Goal: Task Accomplishment & Management: Use online tool/utility

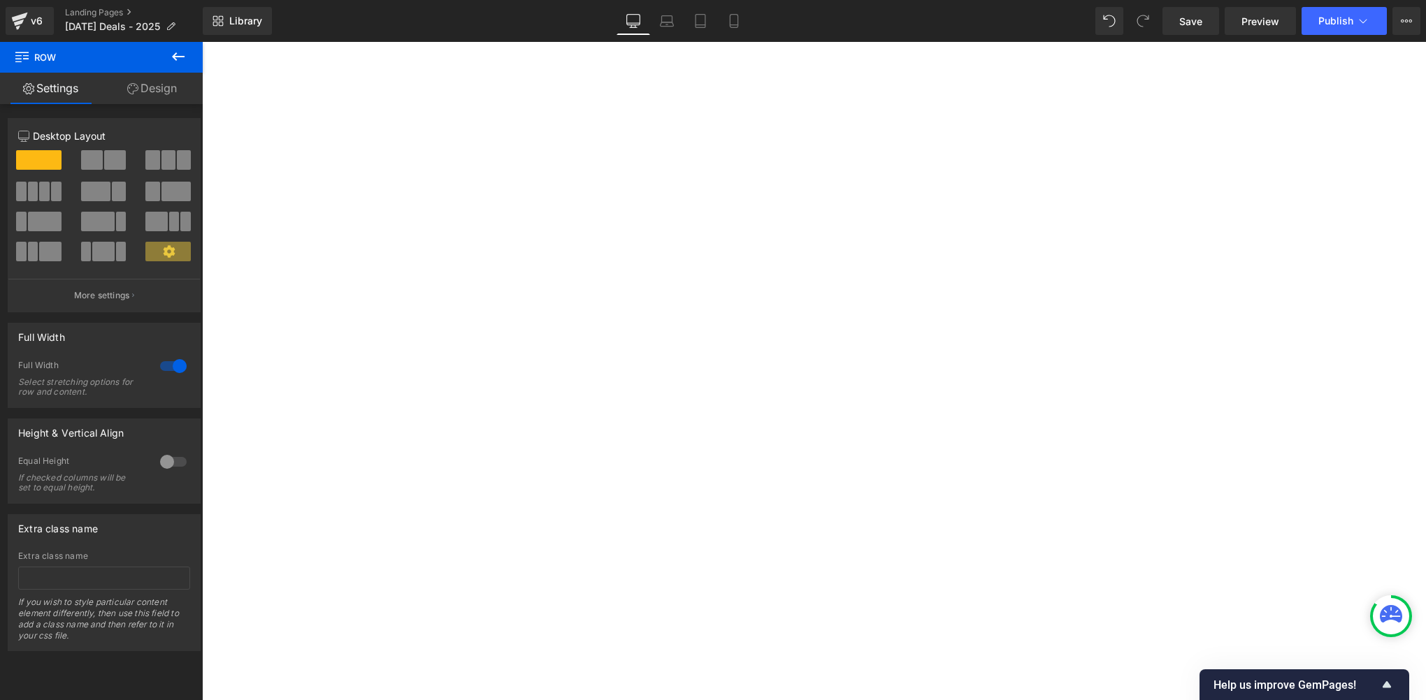
drag, startPoint x: 0, startPoint y: 0, endPoint x: 1205, endPoint y: 20, distance: 1205.3
click at [1205, 20] on link "Save" at bounding box center [1191, 21] width 57 height 28
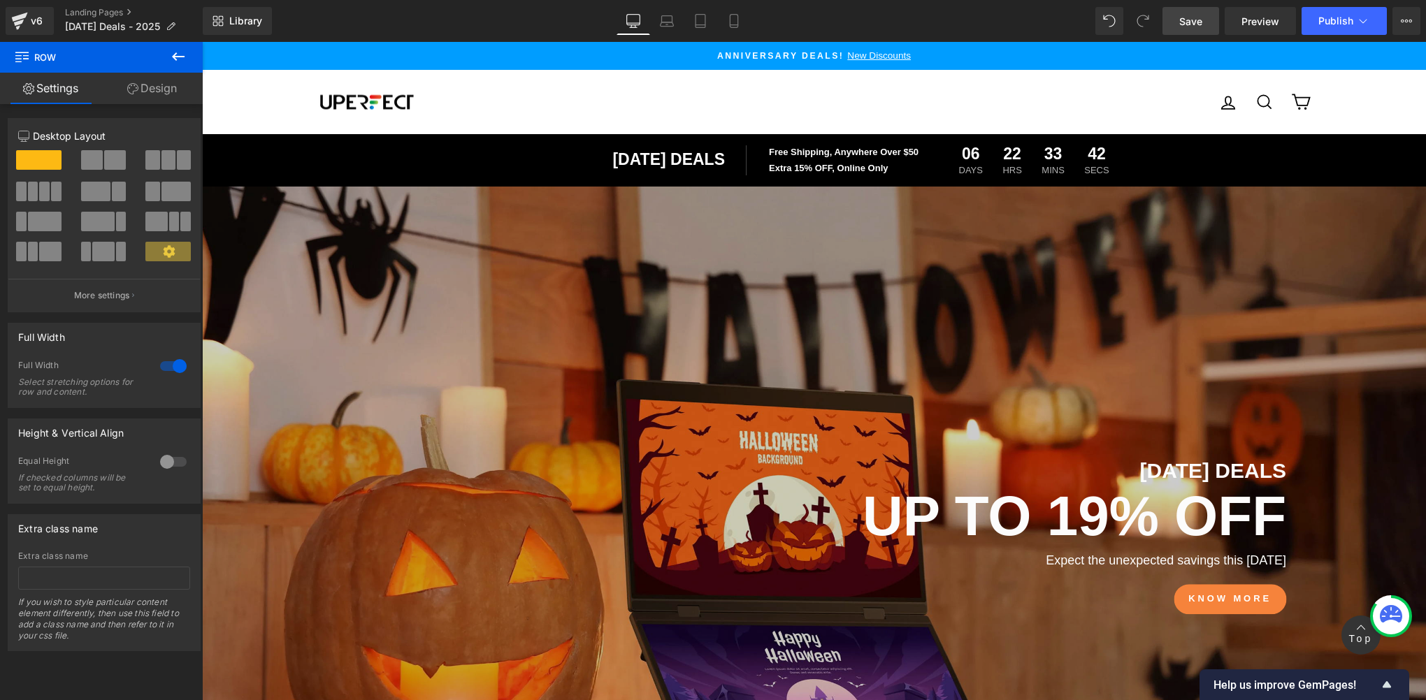
click at [1186, 7] on link "Save" at bounding box center [1191, 21] width 57 height 28
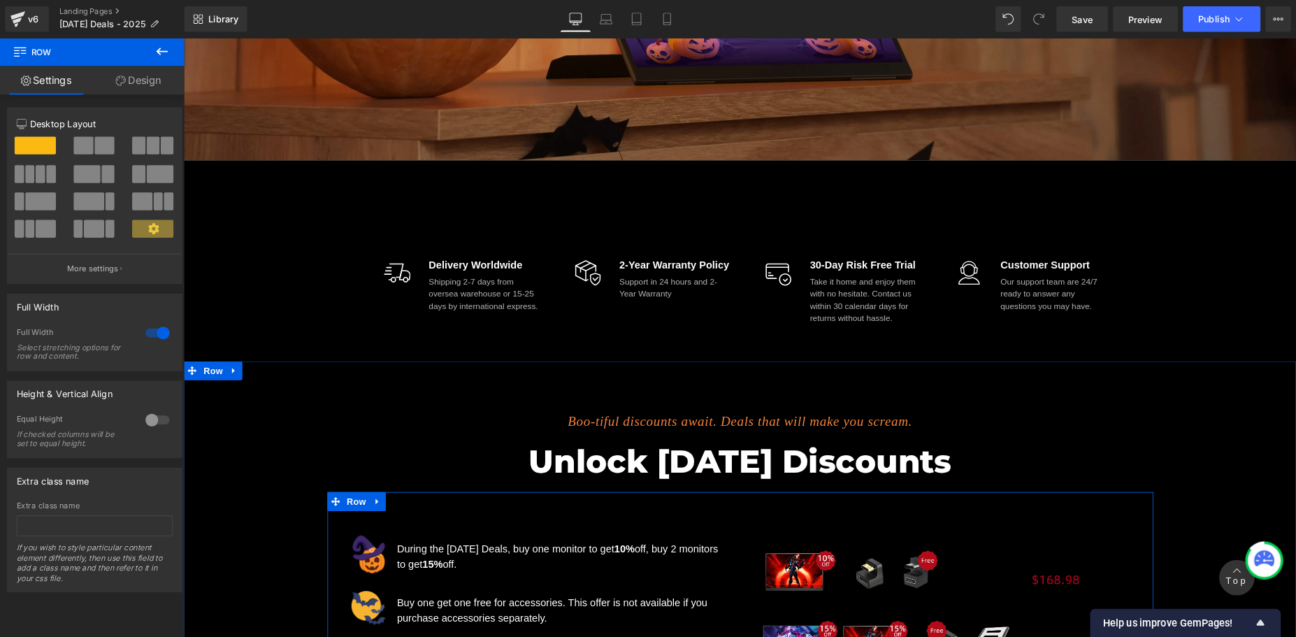
scroll to position [466, 0]
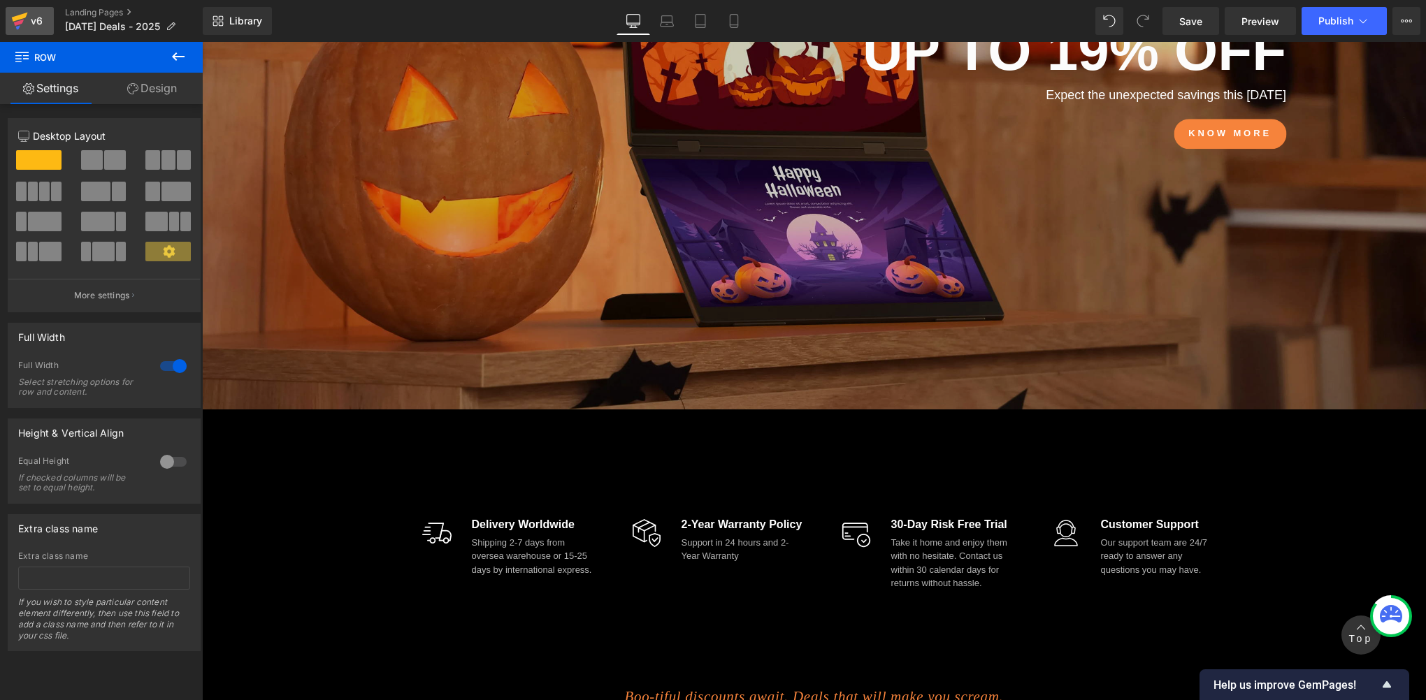
click at [50, 27] on link "v6" at bounding box center [30, 21] width 48 height 28
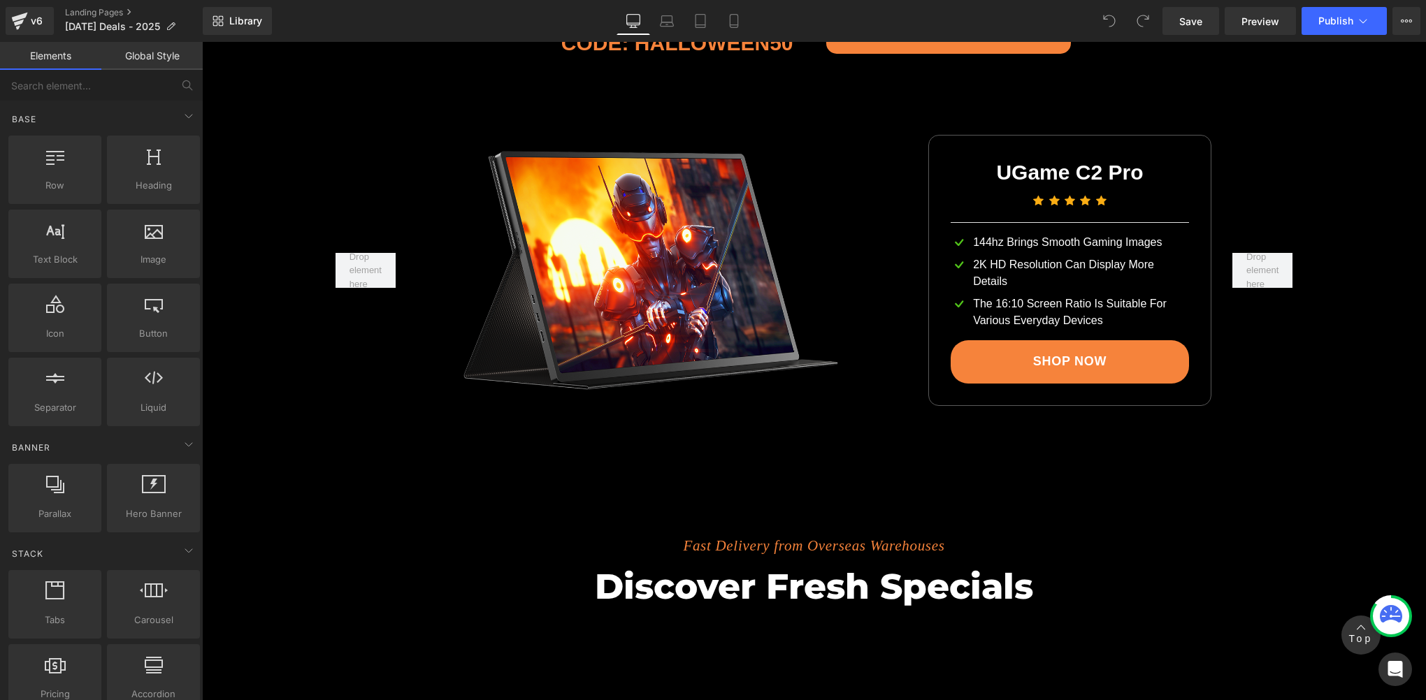
scroll to position [2639, 0]
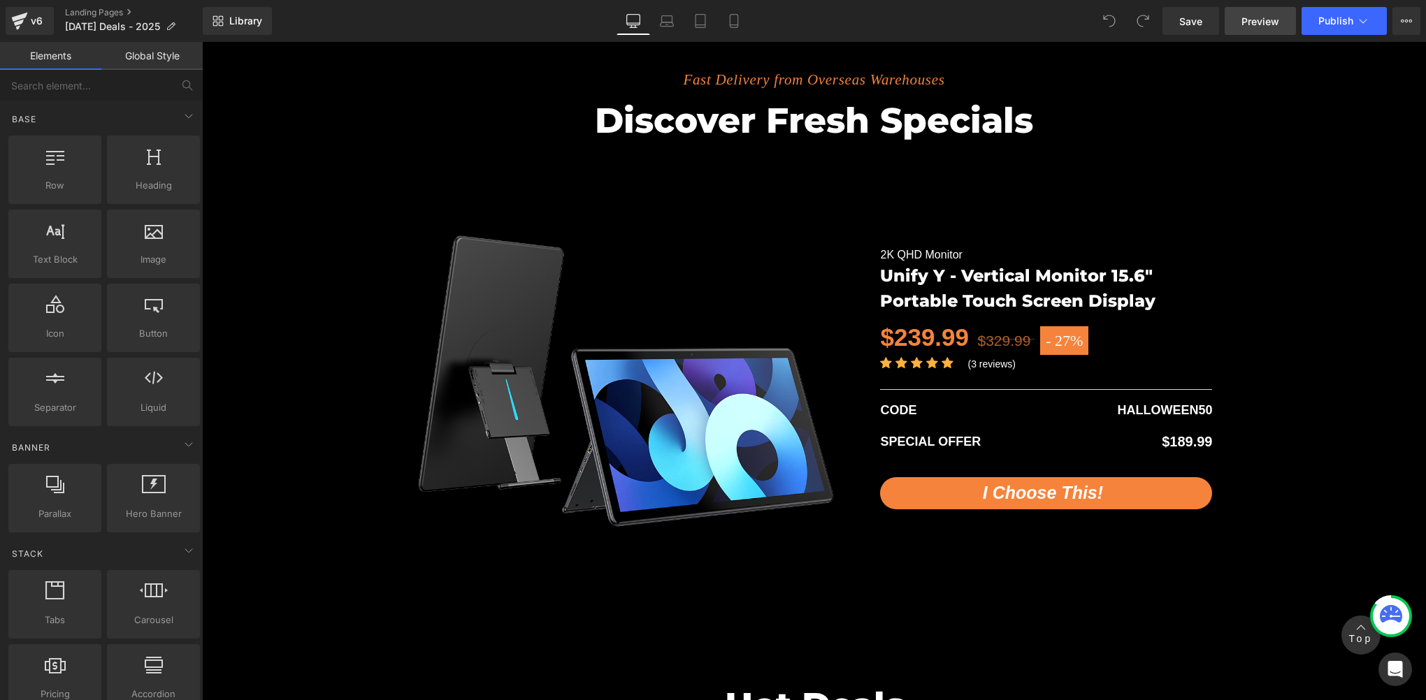
click at [1262, 27] on span "Preview" at bounding box center [1261, 21] width 38 height 15
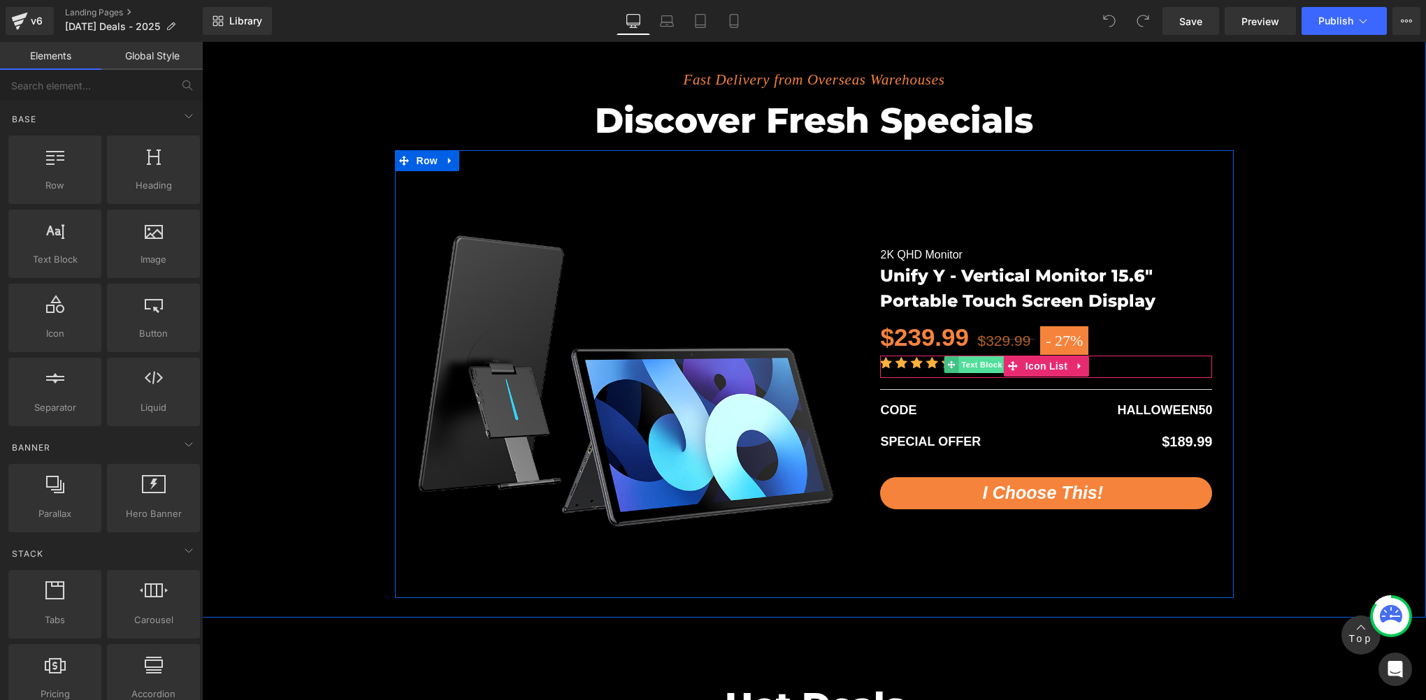
click at [964, 363] on span "Text Block" at bounding box center [981, 365] width 46 height 17
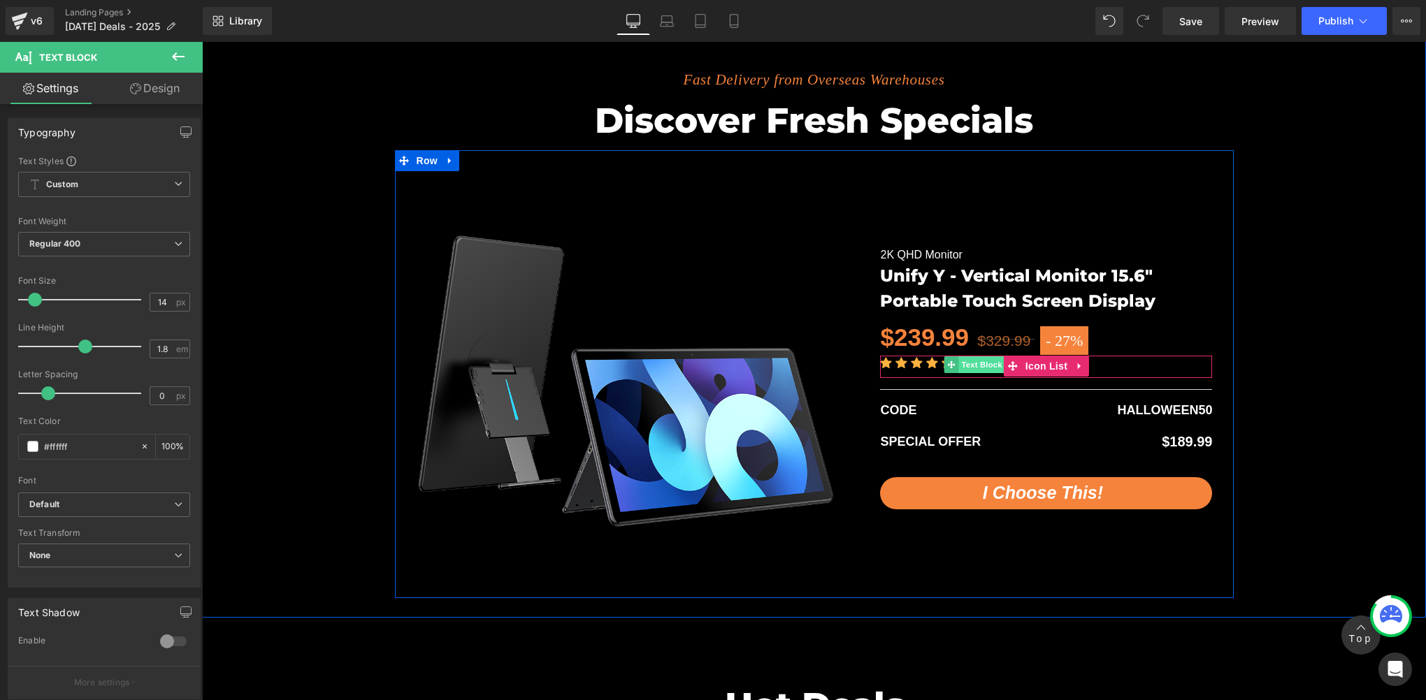
click at [977, 365] on span "Text Block" at bounding box center [981, 365] width 46 height 17
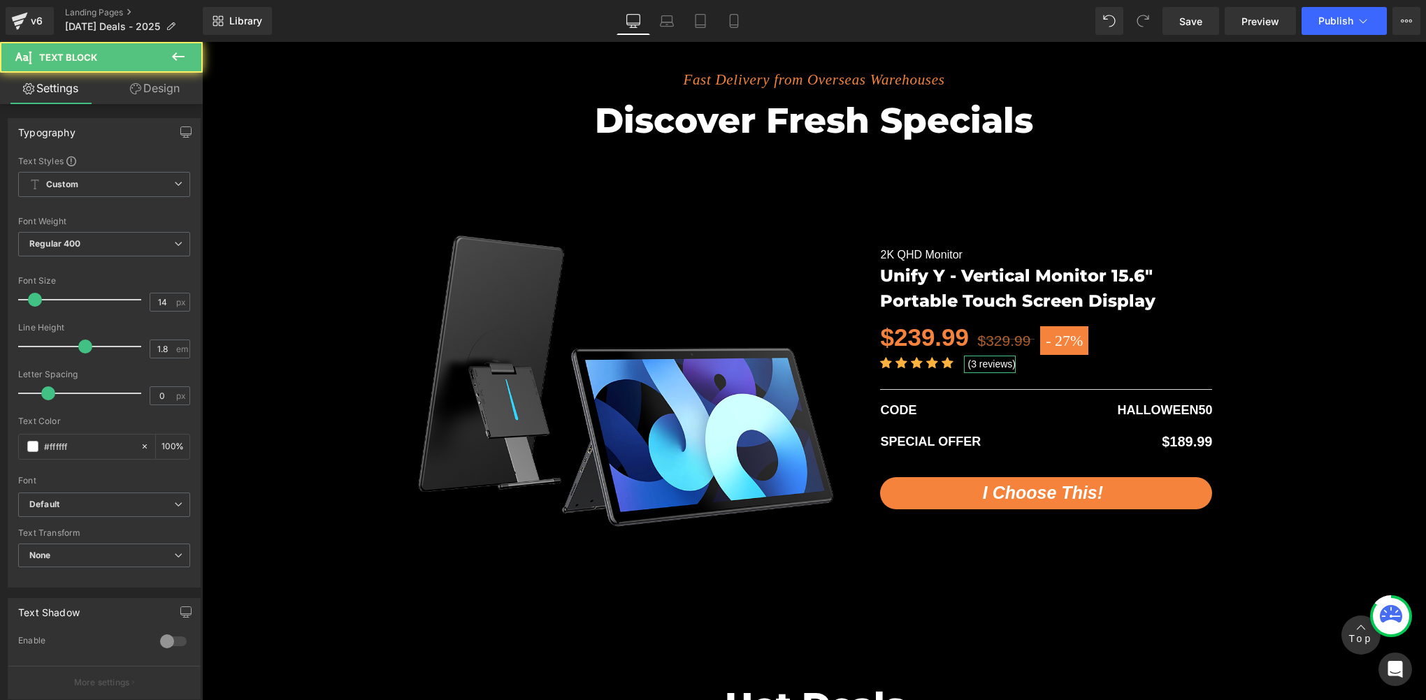
click at [164, 80] on link "Design" at bounding box center [154, 88] width 101 height 31
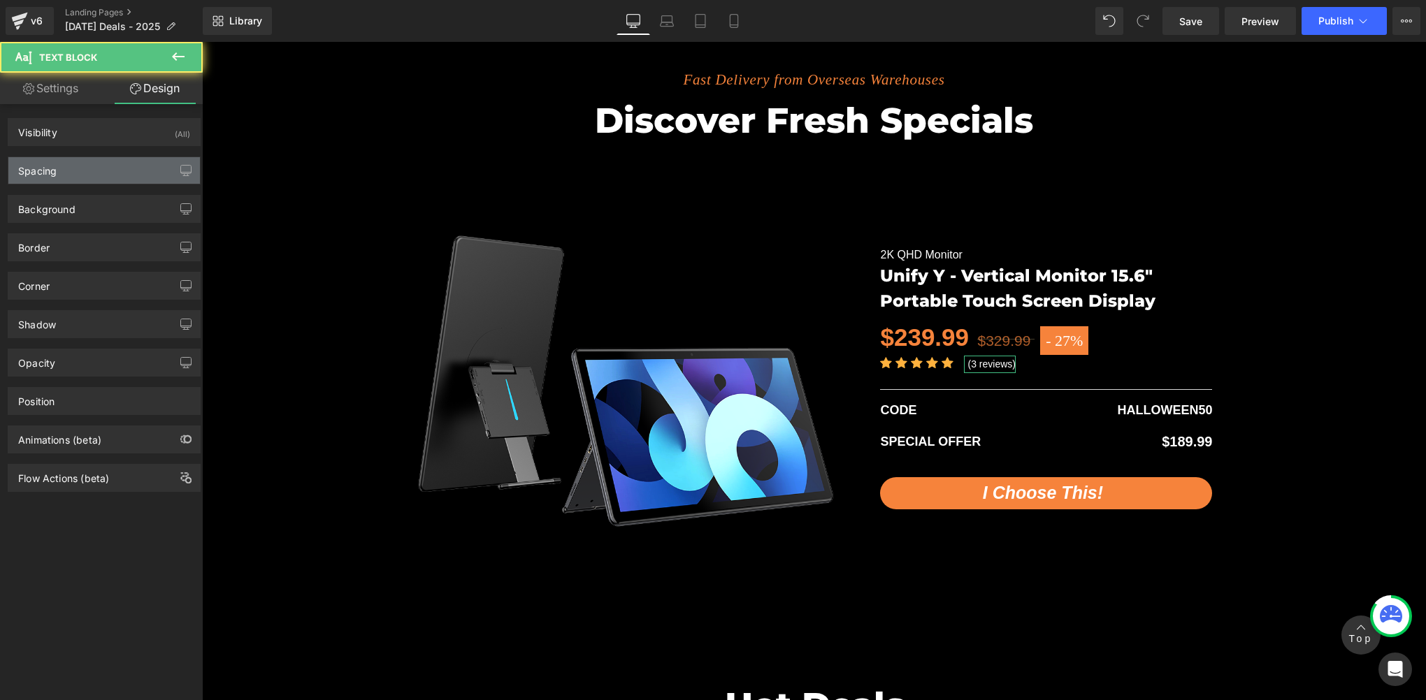
click at [80, 170] on div "Spacing" at bounding box center [104, 170] width 192 height 27
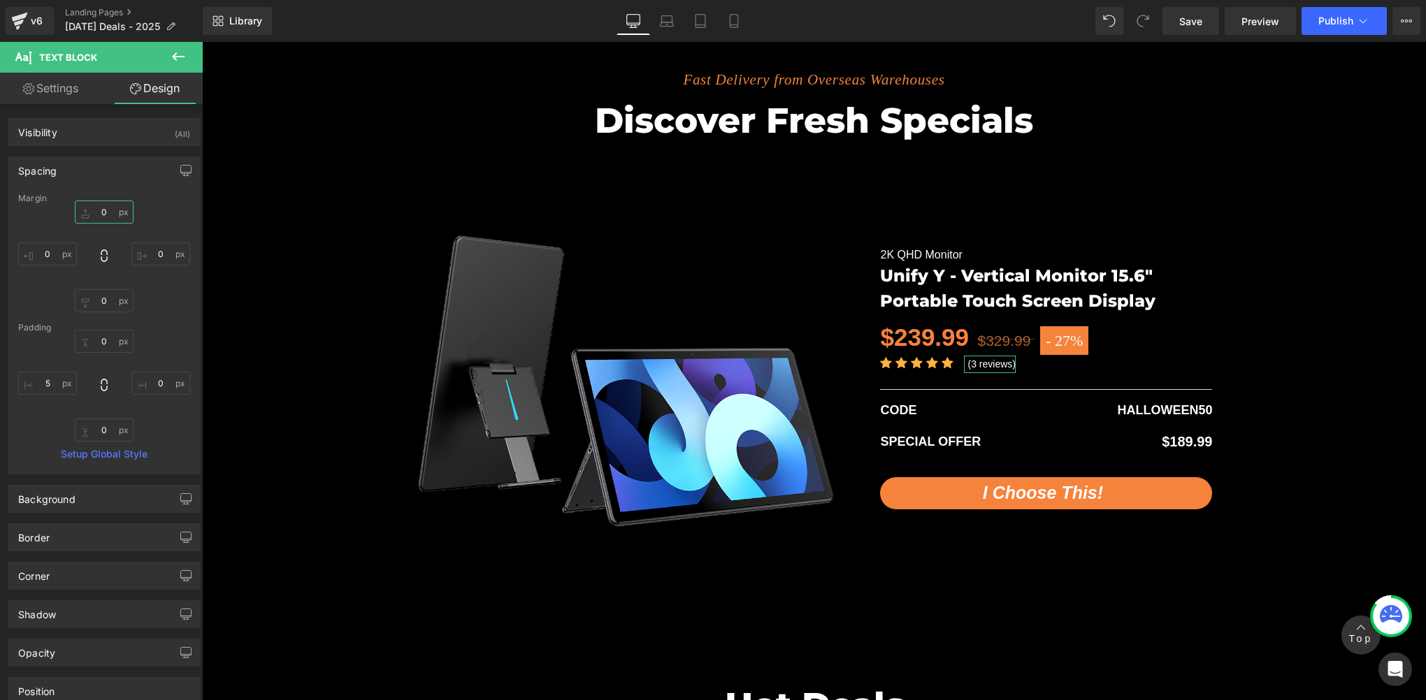
click at [106, 213] on input "text" at bounding box center [104, 212] width 59 height 23
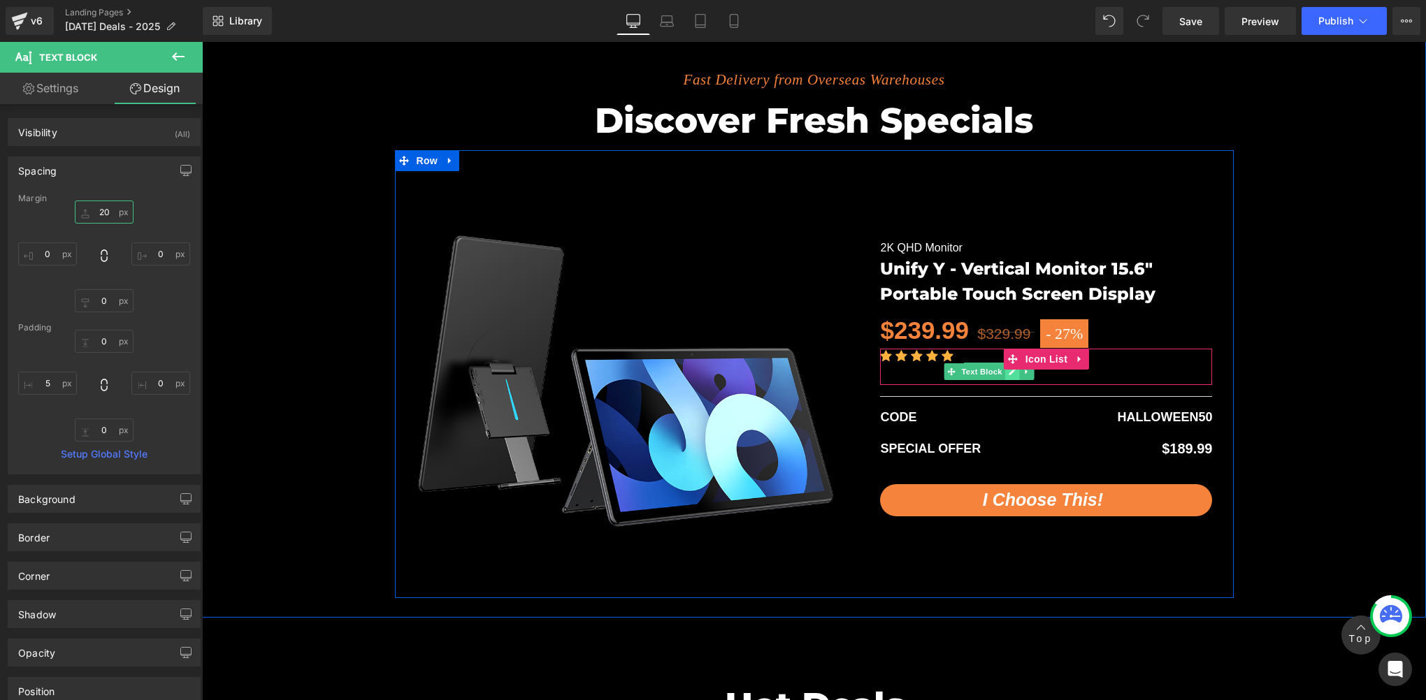
type input "20"
click at [1010, 375] on link at bounding box center [1012, 372] width 15 height 17
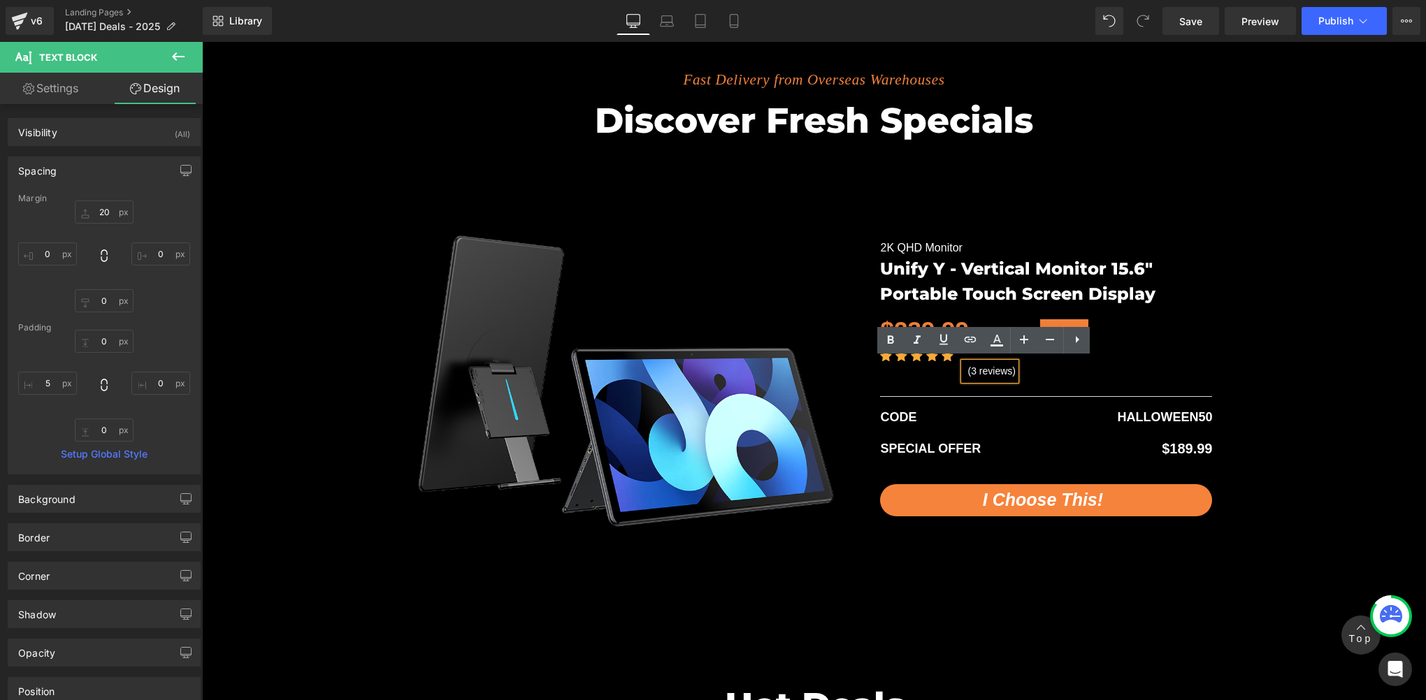
click at [970, 369] on p "(3 reviews)" at bounding box center [991, 371] width 48 height 17
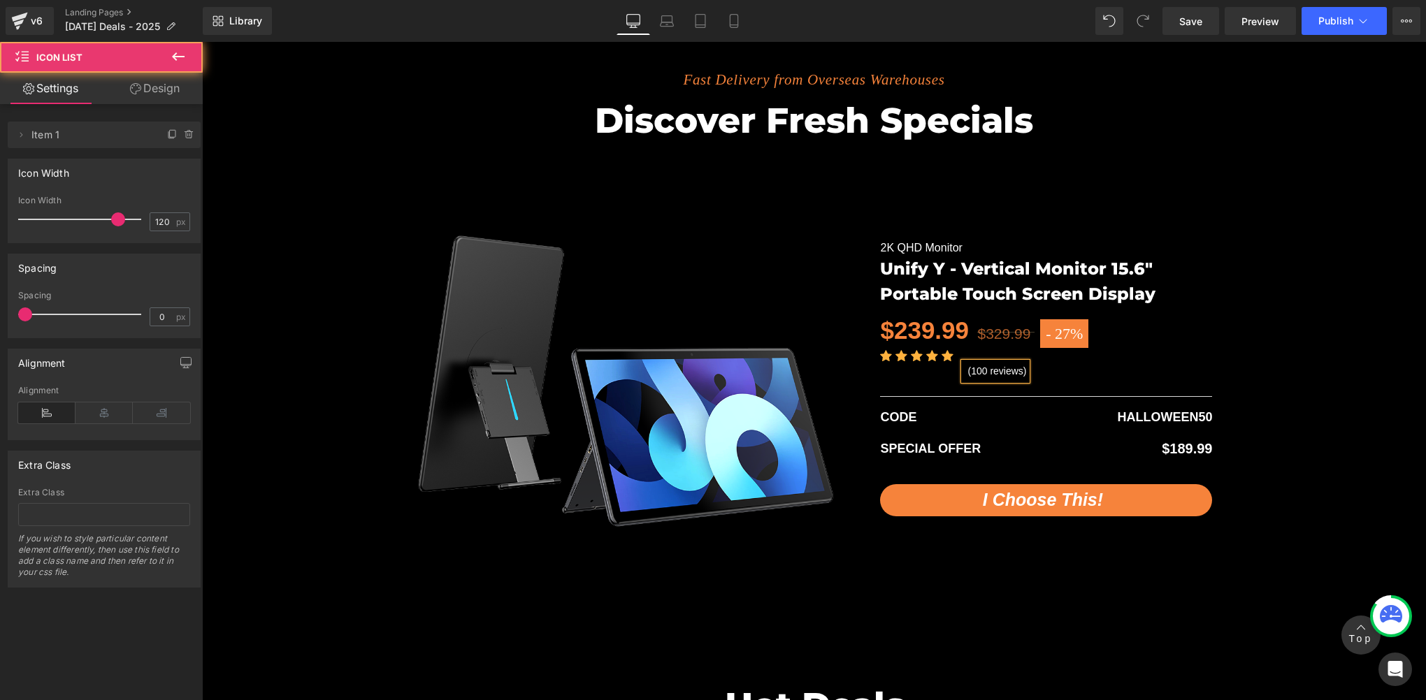
drag, startPoint x: 1079, startPoint y: 362, endPoint x: 1007, endPoint y: 362, distance: 72.0
click at [1079, 362] on div "Icon Icon Icon Icon Icon Icon List Hoz (100 reviews) Text Block" at bounding box center [1046, 367] width 332 height 36
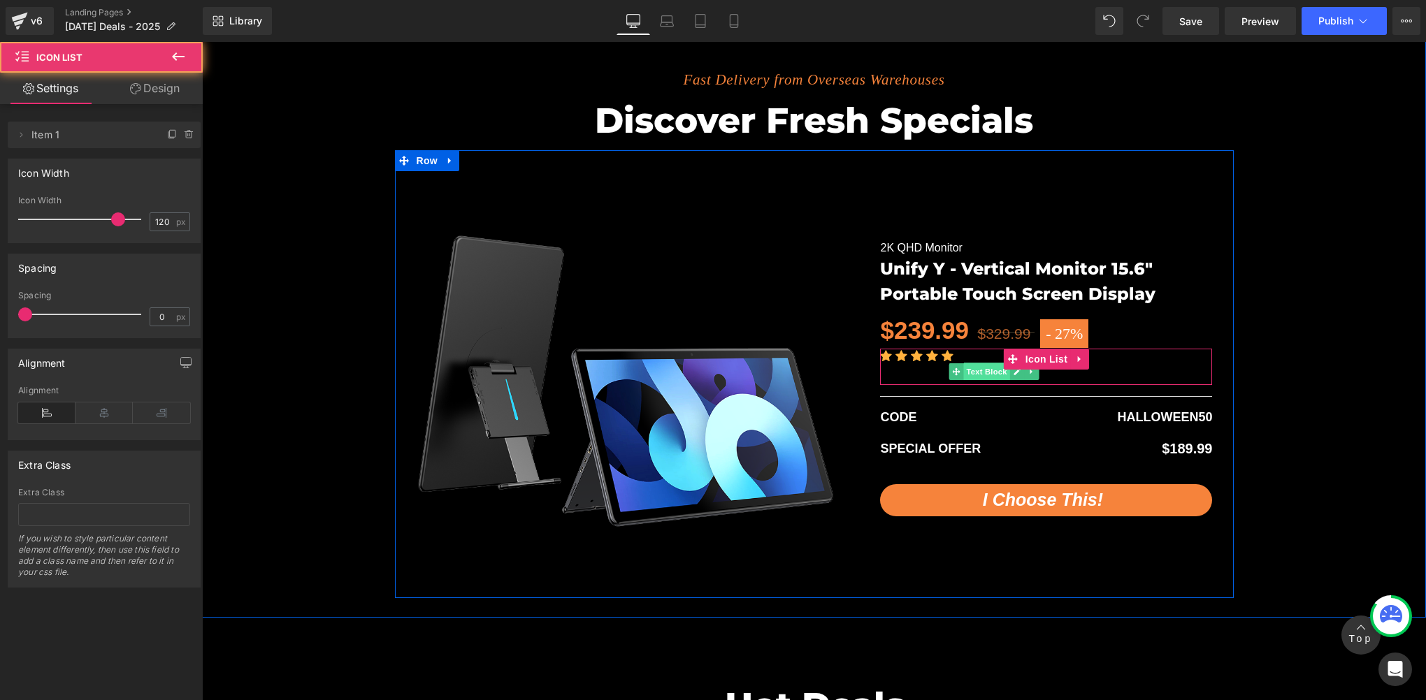
click at [973, 368] on span "Text Block" at bounding box center [987, 372] width 46 height 17
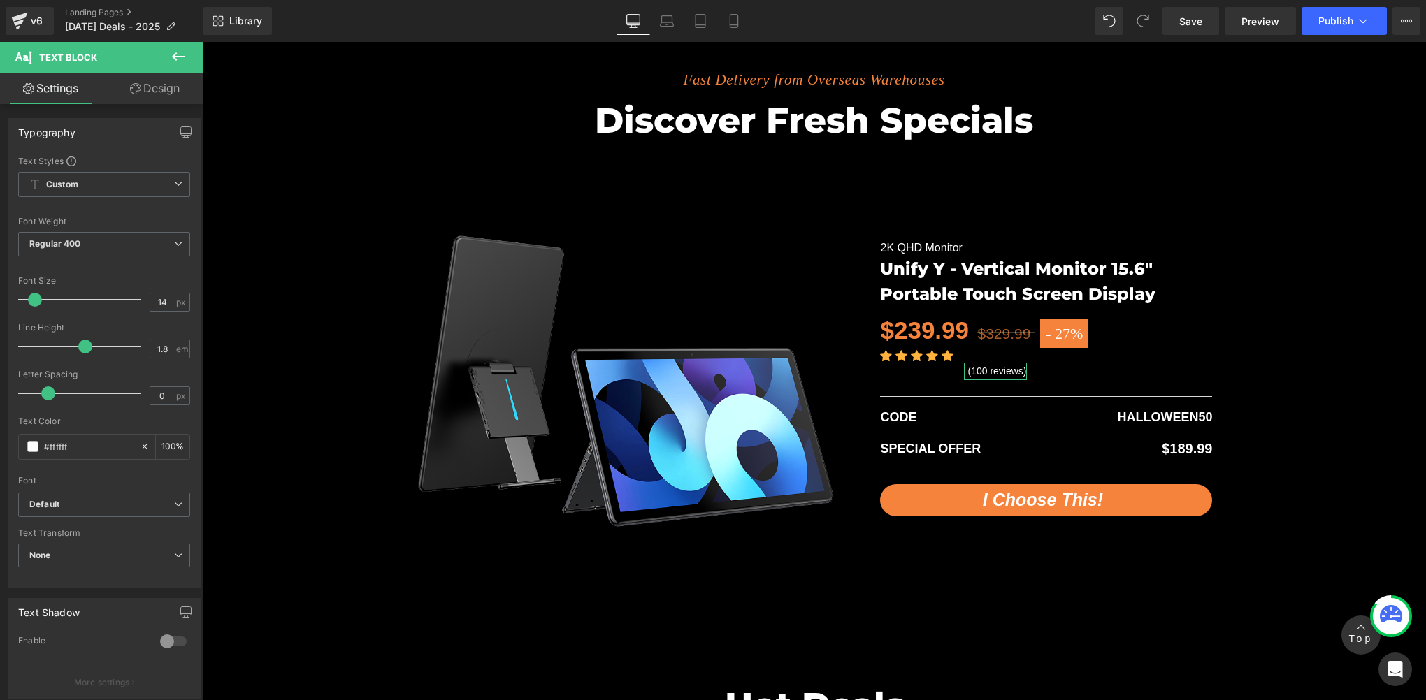
click at [164, 85] on link "Design" at bounding box center [154, 88] width 101 height 31
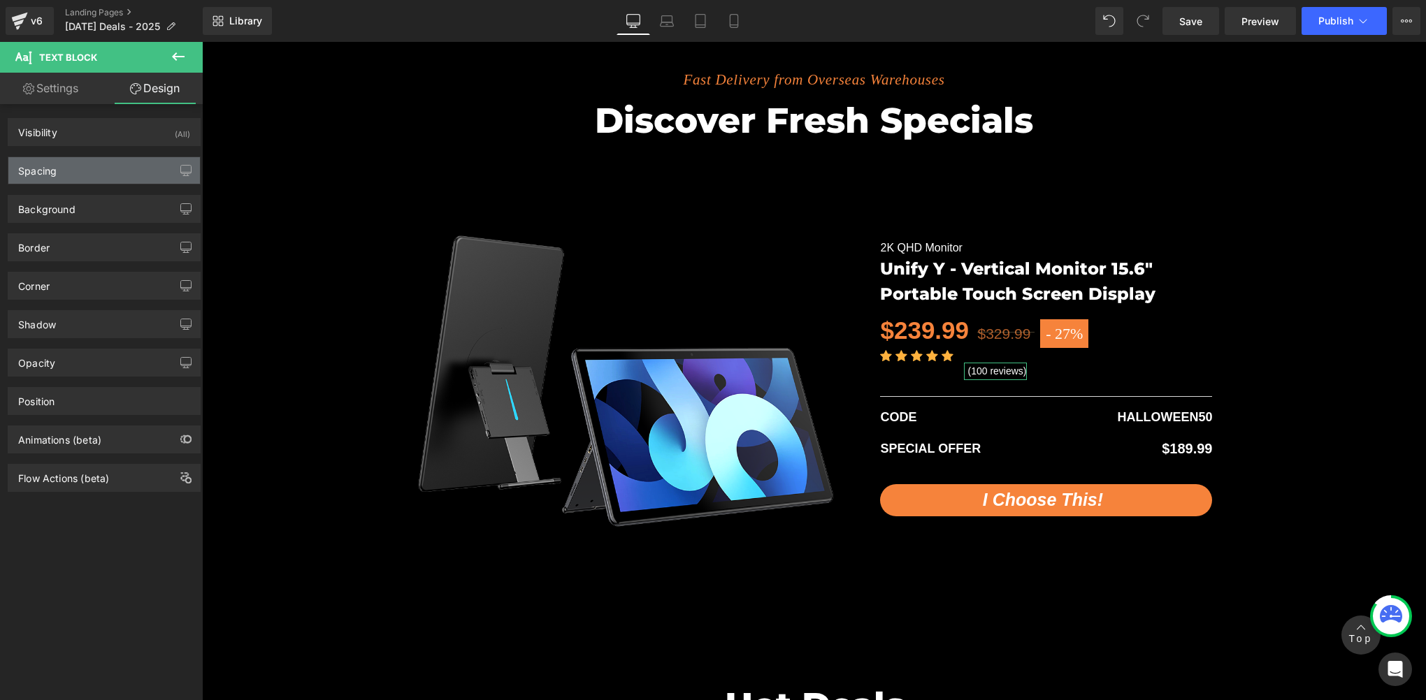
click at [66, 180] on div "Spacing" at bounding box center [104, 170] width 192 height 27
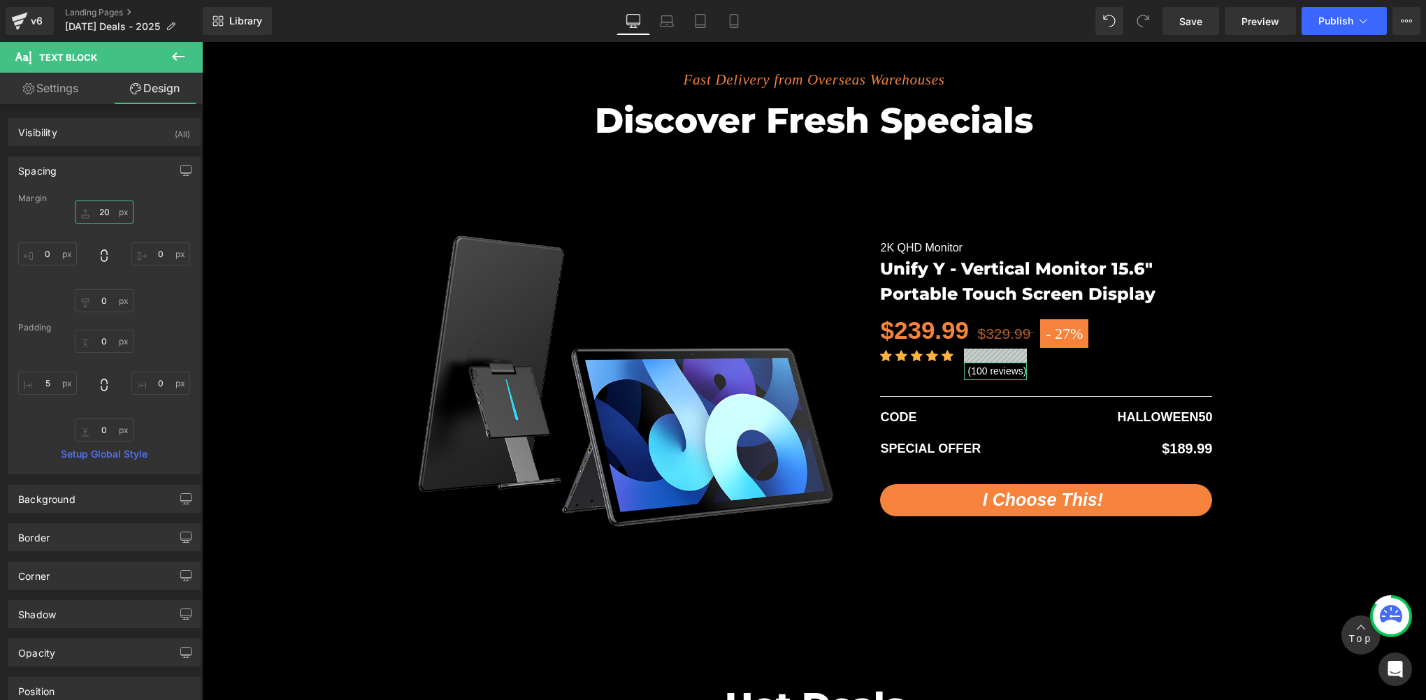
click at [109, 215] on input "text" at bounding box center [104, 212] width 59 height 23
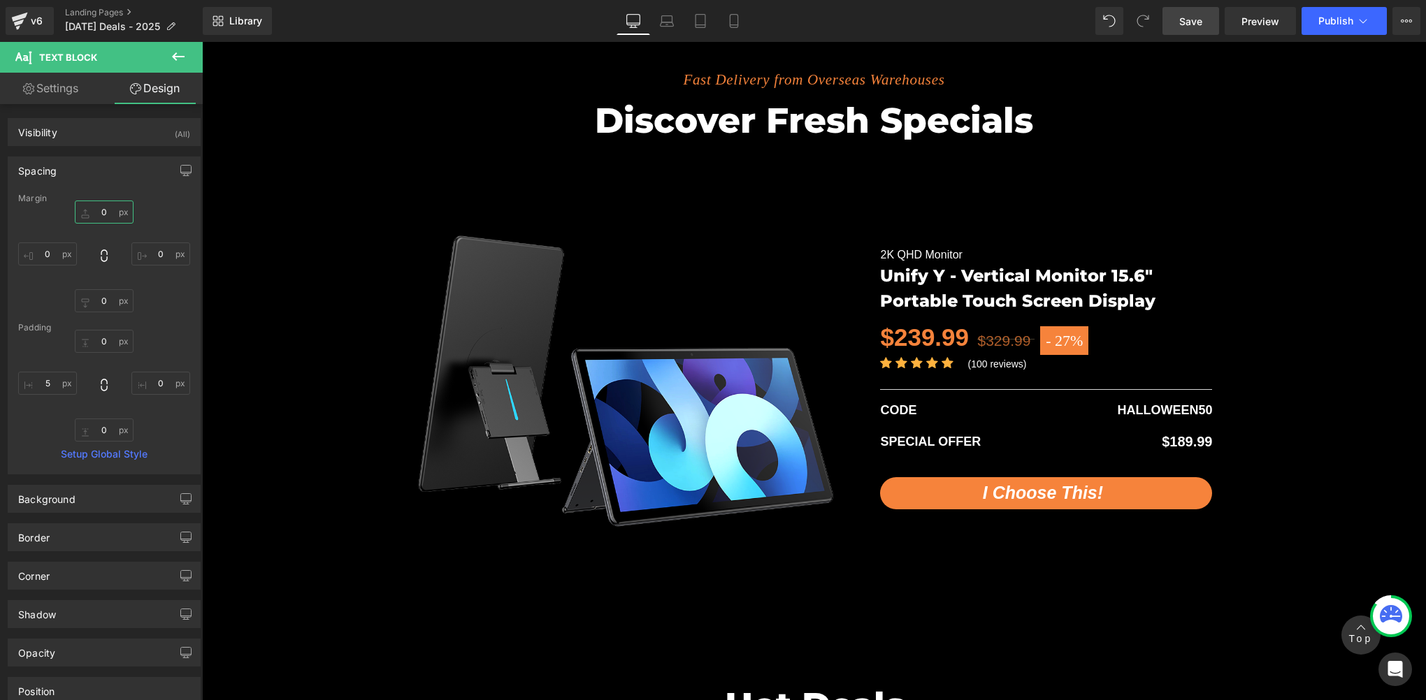
type input "0"
click at [1202, 24] on span "Save" at bounding box center [1190, 21] width 23 height 15
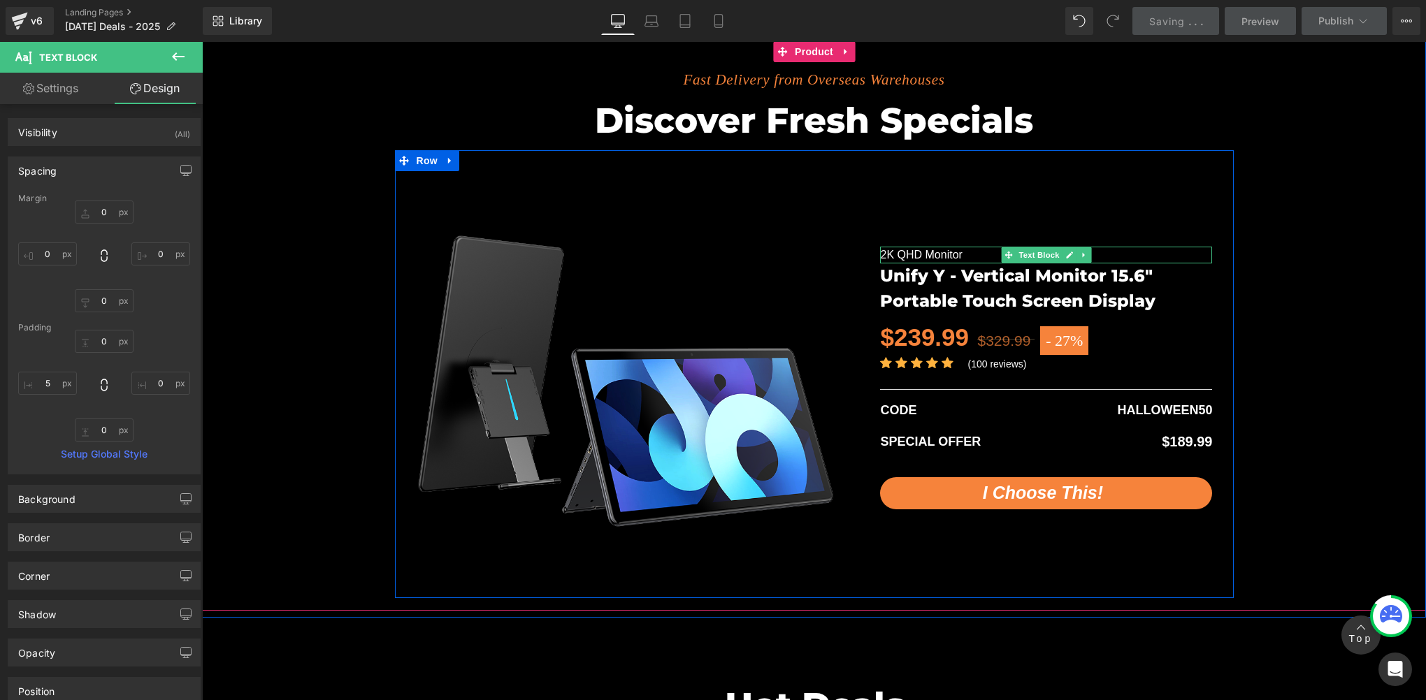
click at [931, 250] on p "2K QHD Monitor" at bounding box center [1046, 255] width 332 height 17
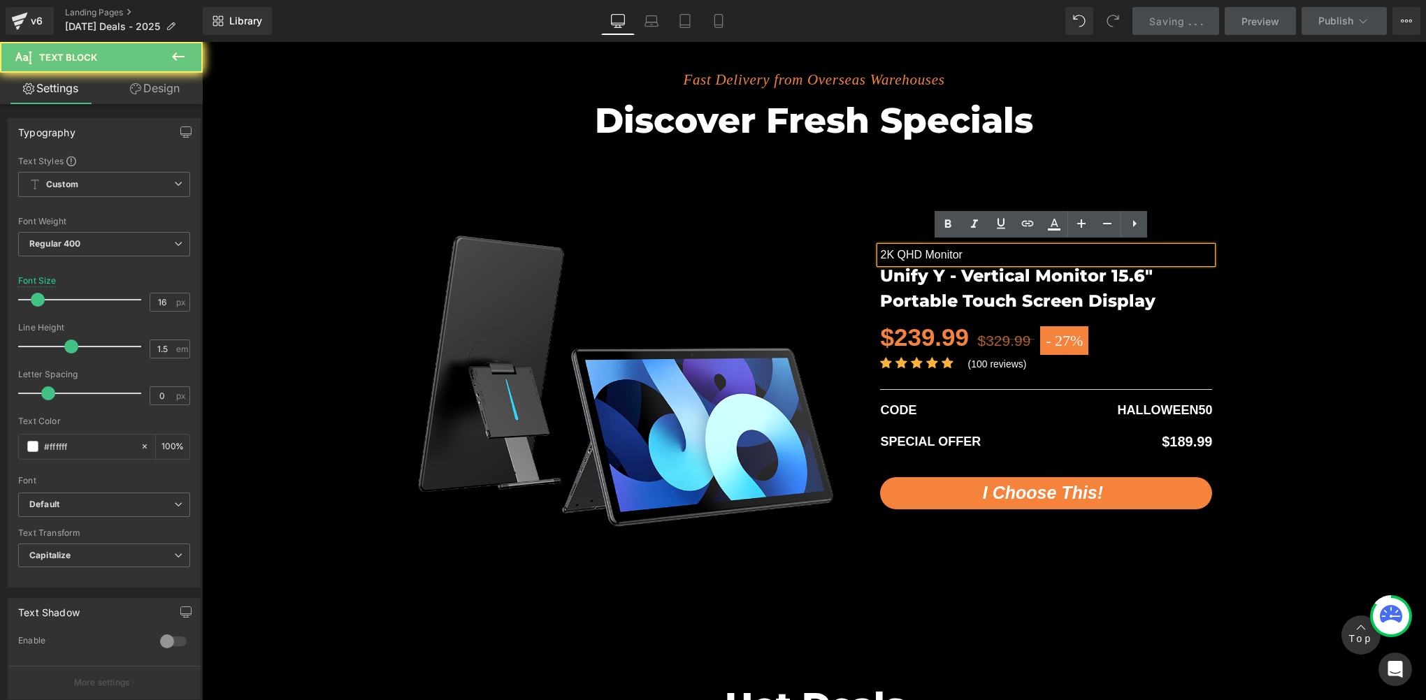
click at [913, 252] on p "2K QHD Monitor" at bounding box center [1046, 255] width 332 height 17
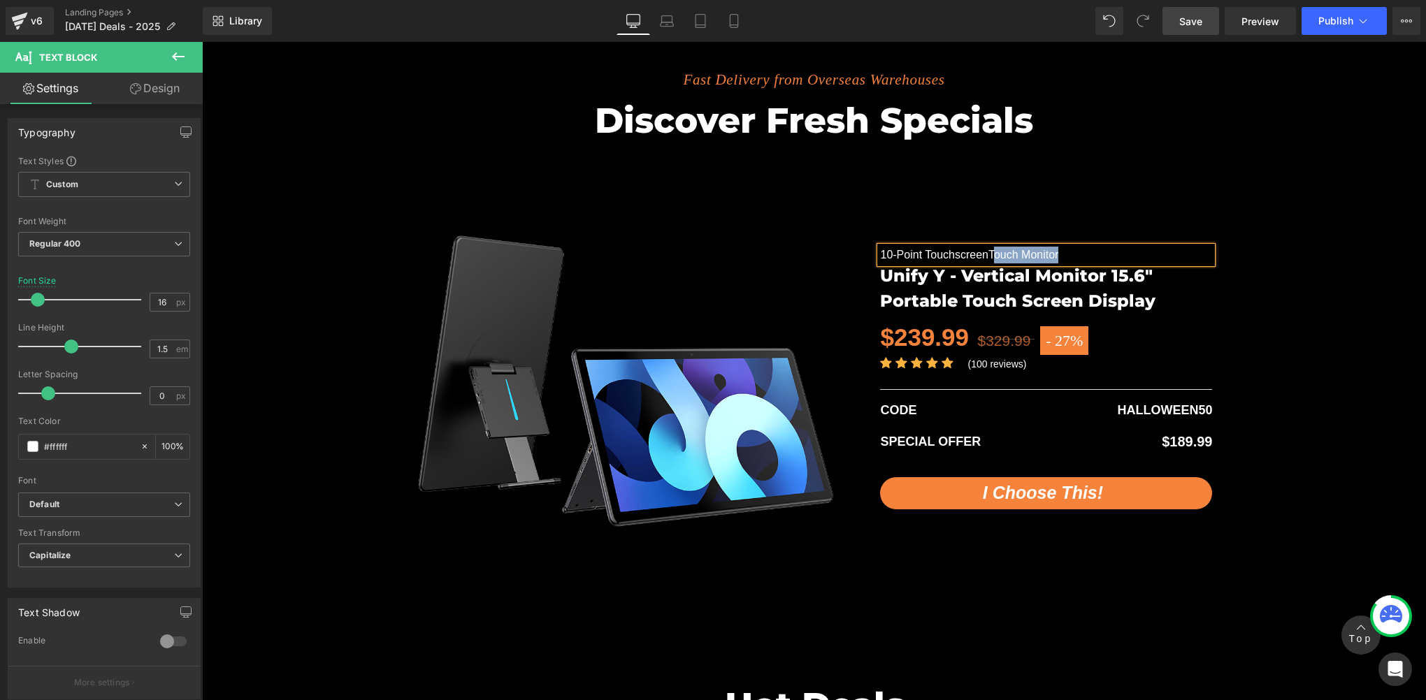
drag, startPoint x: 984, startPoint y: 254, endPoint x: 1060, endPoint y: 253, distance: 75.5
click at [1060, 253] on p "10-point TouchscreenTouch Monitor" at bounding box center [1046, 255] width 332 height 17
click at [1202, 15] on span "Save" at bounding box center [1190, 21] width 23 height 15
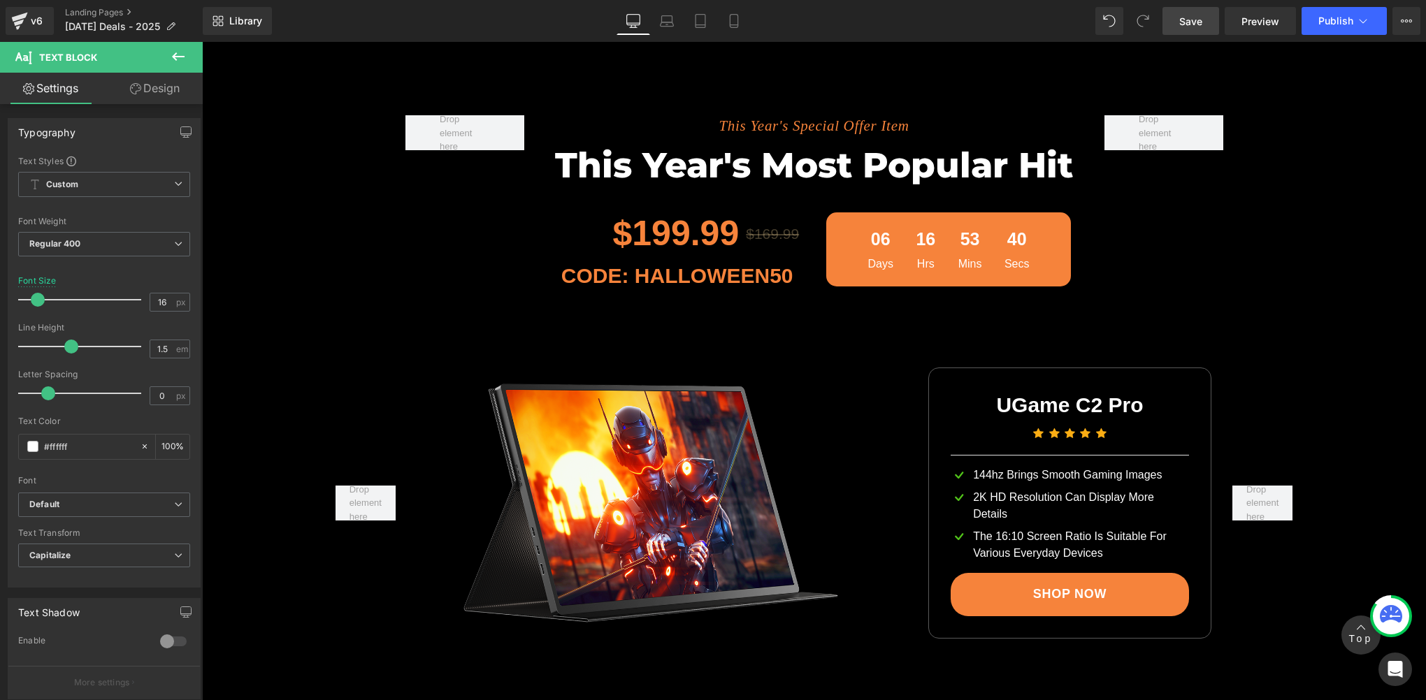
scroll to position [1706, 0]
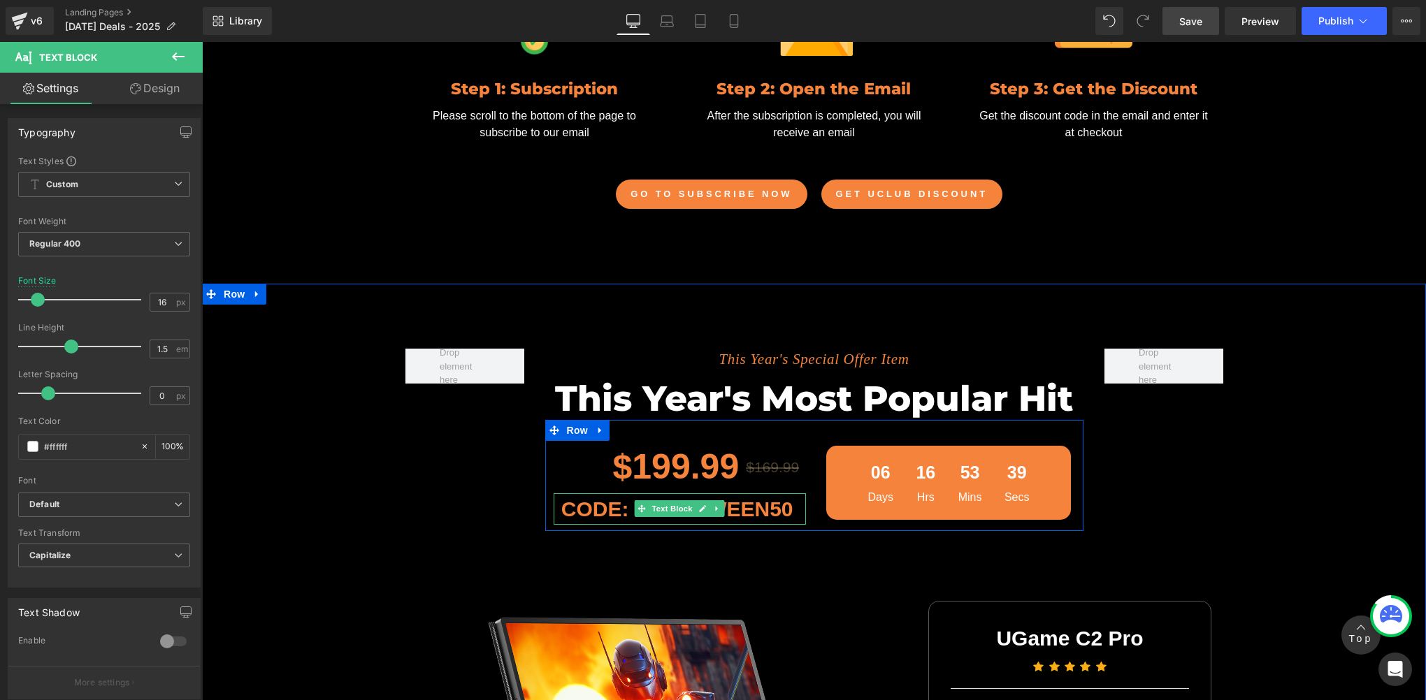
click at [770, 506] on p "CODE: HALLOWEEN50" at bounding box center [674, 509] width 240 height 31
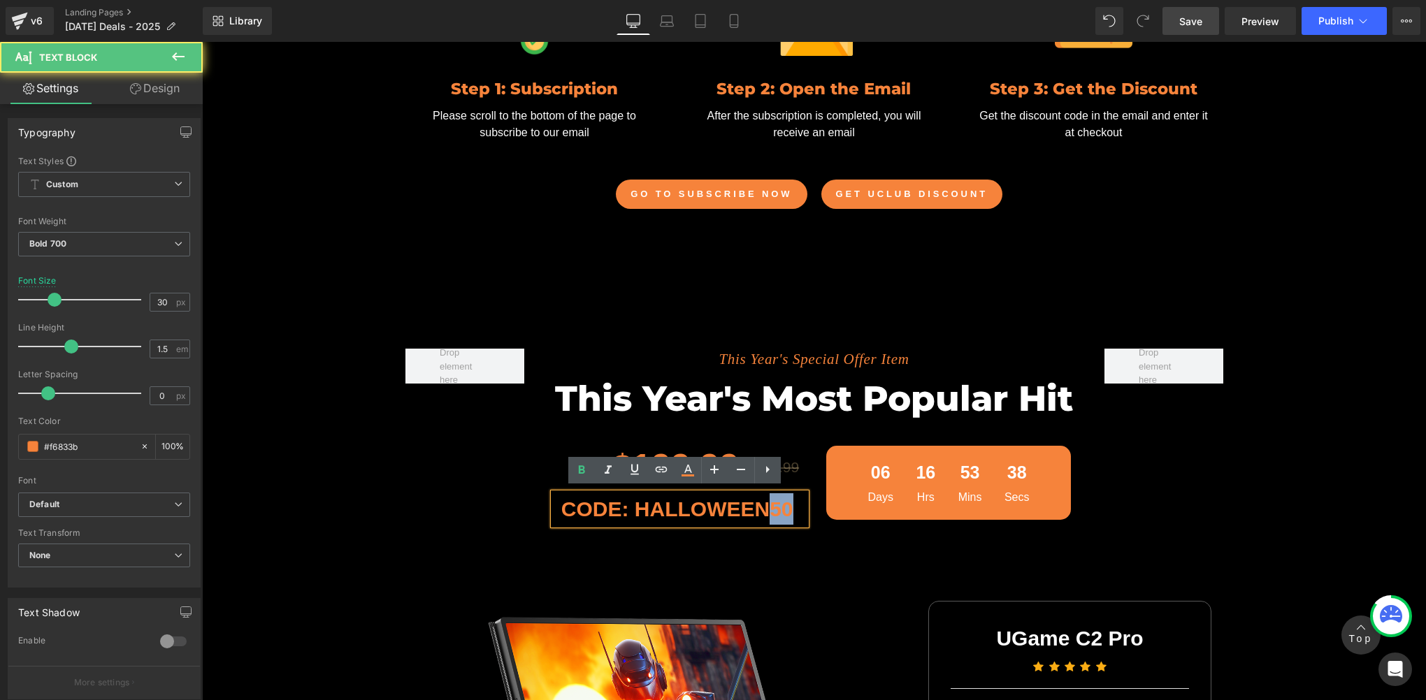
drag, startPoint x: 769, startPoint y: 502, endPoint x: 796, endPoint y: 508, distance: 28.0
click at [796, 508] on div "CODE: HALLOWEEN50" at bounding box center [680, 509] width 252 height 31
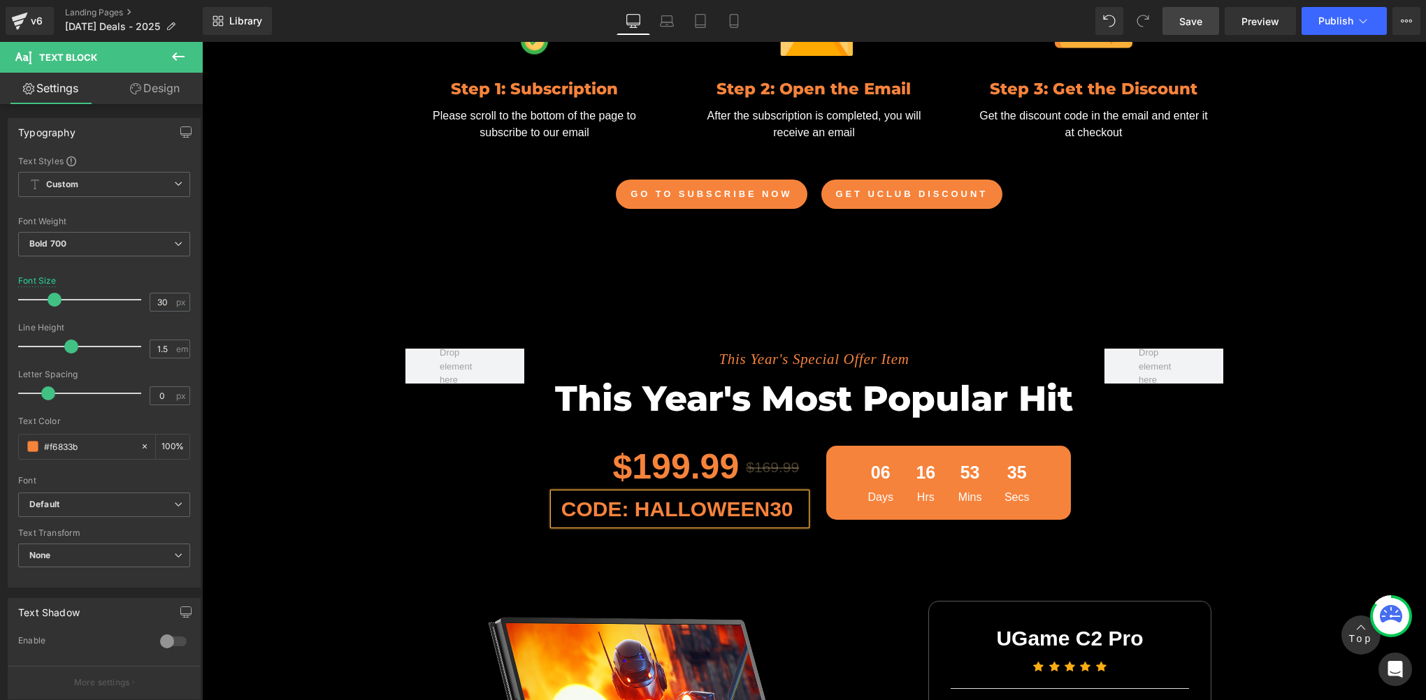
click at [507, 453] on div "This Year's Special Offer Item Text Block This Year's Most Popular Hit Heading …" at bounding box center [814, 433] width 839 height 210
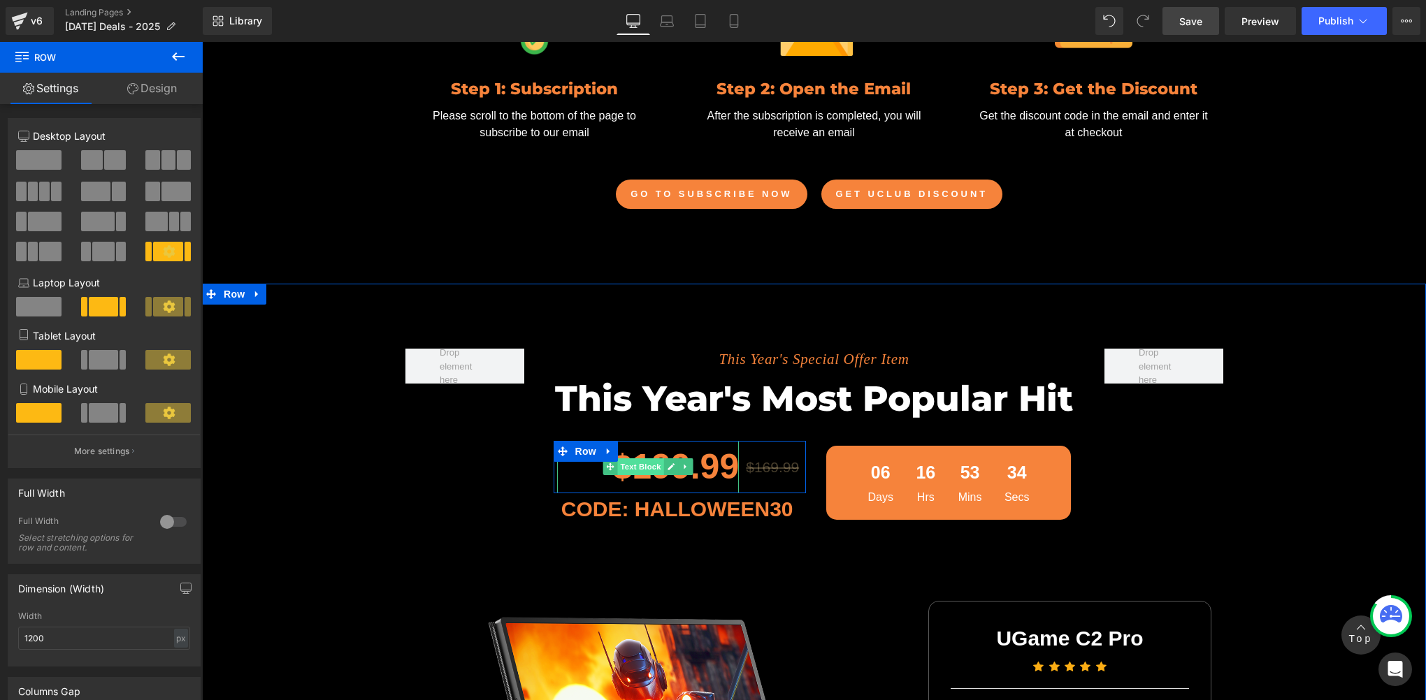
click at [642, 461] on span "Text Block" at bounding box center [640, 467] width 46 height 17
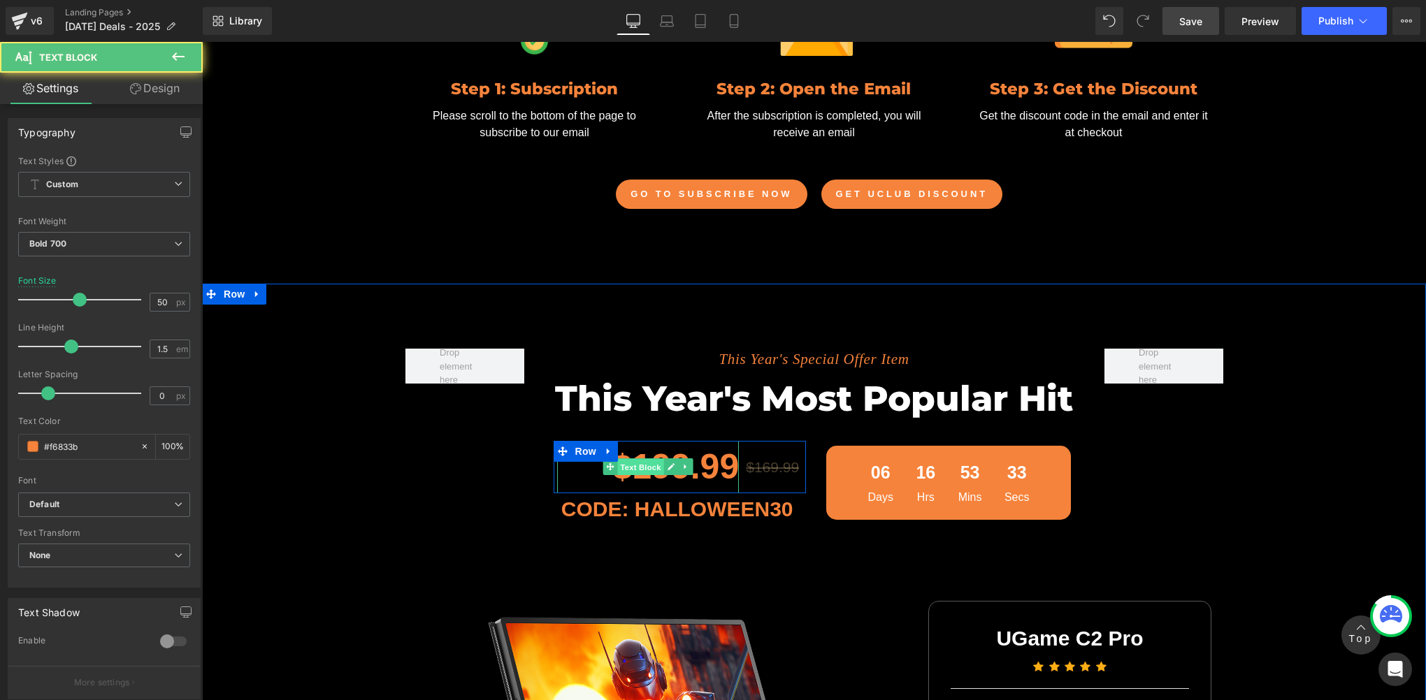
click at [642, 461] on span "Text Block" at bounding box center [640, 467] width 46 height 17
click at [656, 466] on span "Text Block" at bounding box center [640, 467] width 46 height 17
click at [667, 464] on icon at bounding box center [671, 467] width 8 height 8
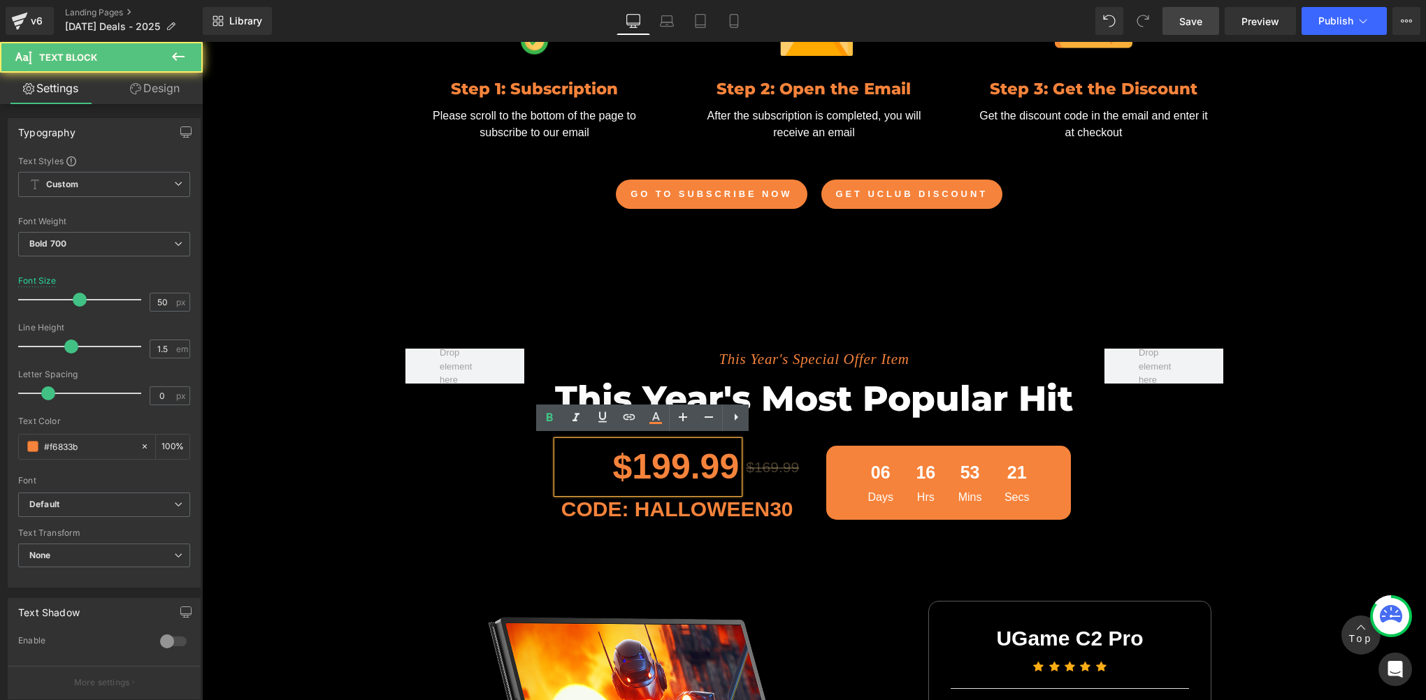
click at [664, 464] on p "$199.99" at bounding box center [648, 467] width 182 height 52
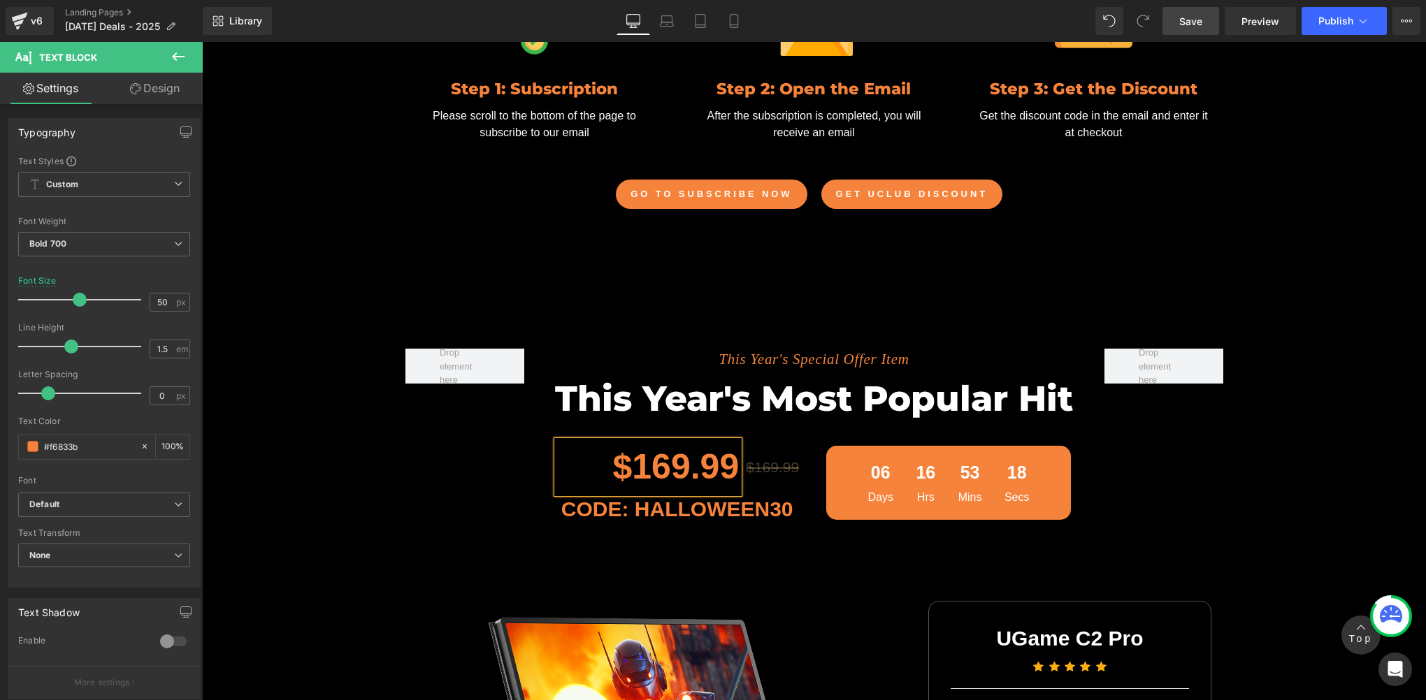
click at [1204, 29] on link "Save" at bounding box center [1191, 21] width 57 height 28
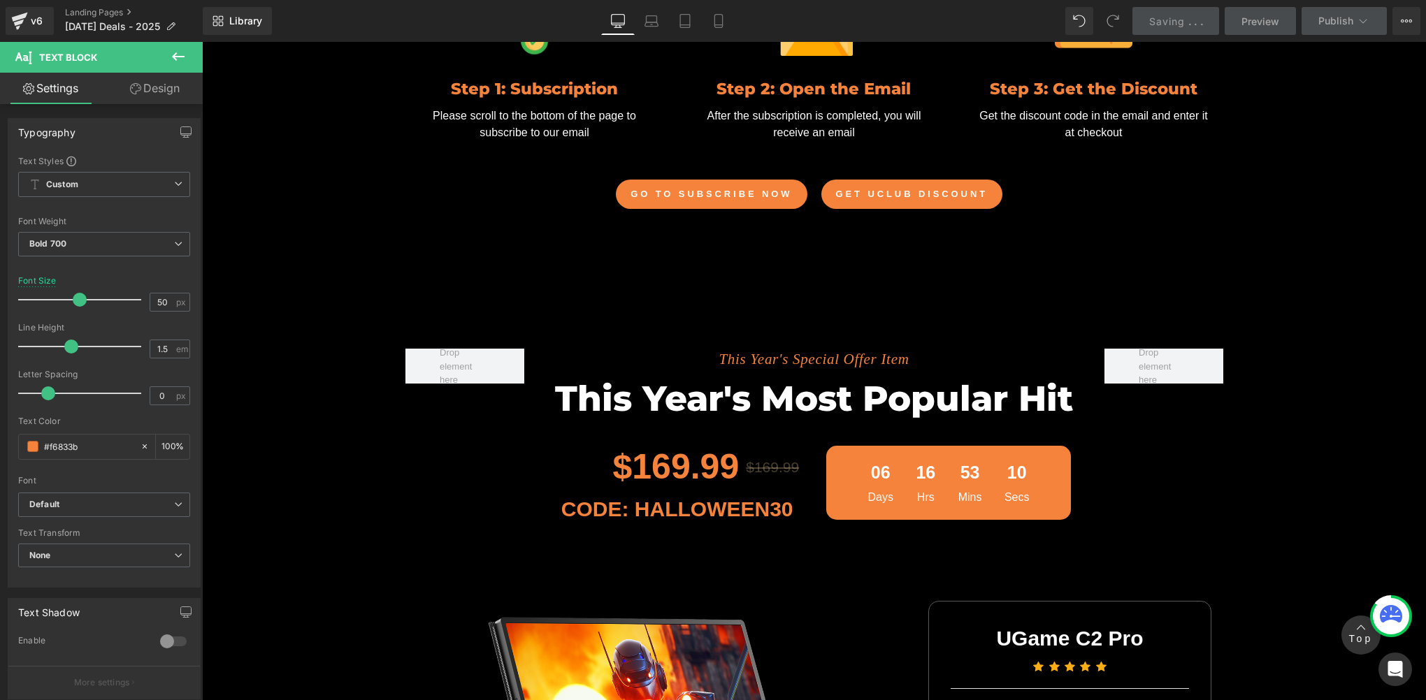
scroll to position [1940, 0]
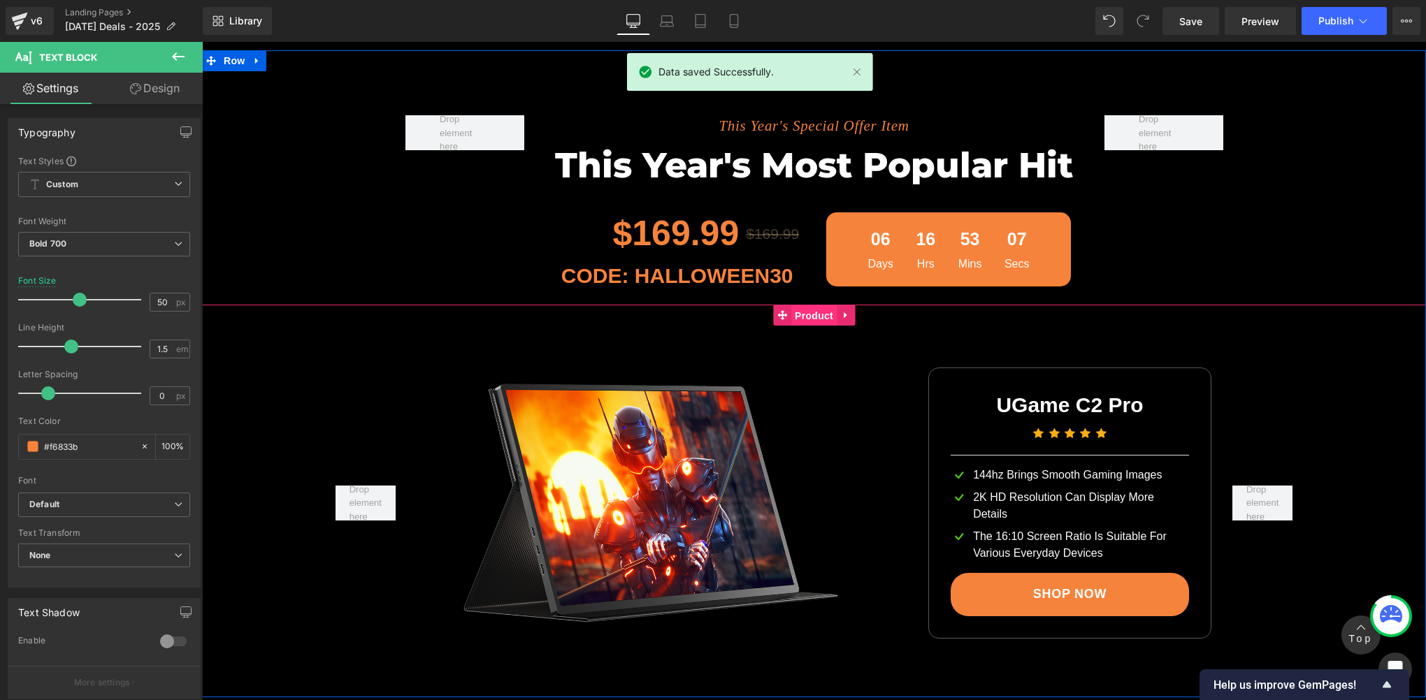
click at [803, 314] on span "Product" at bounding box center [813, 315] width 45 height 21
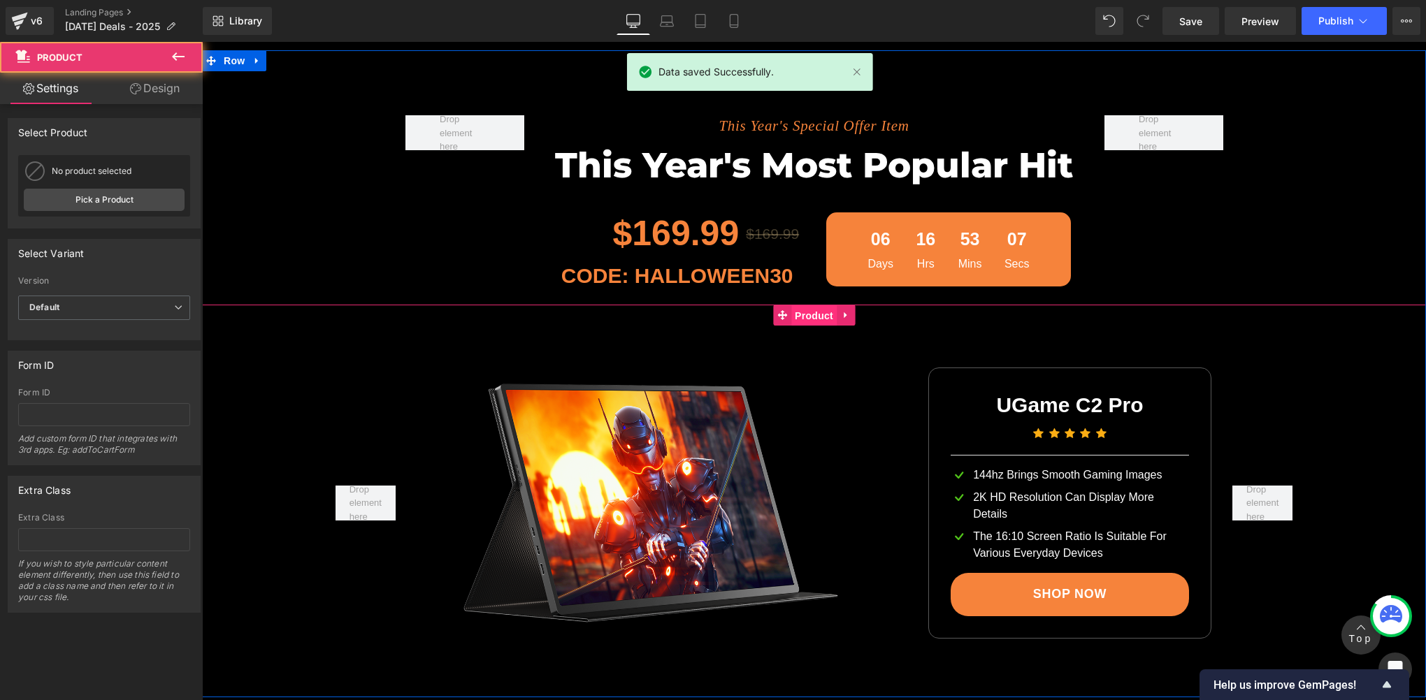
click at [803, 314] on span "Product" at bounding box center [813, 315] width 45 height 21
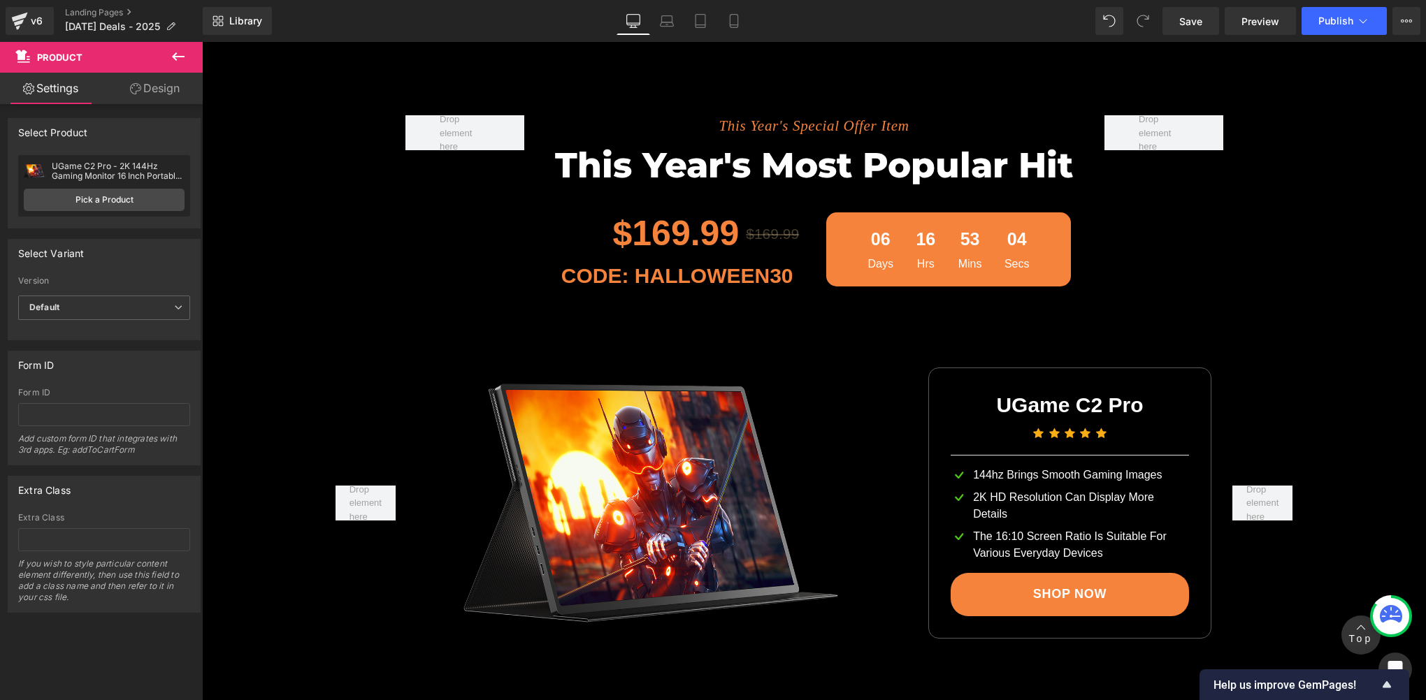
click at [188, 64] on button at bounding box center [178, 57] width 49 height 31
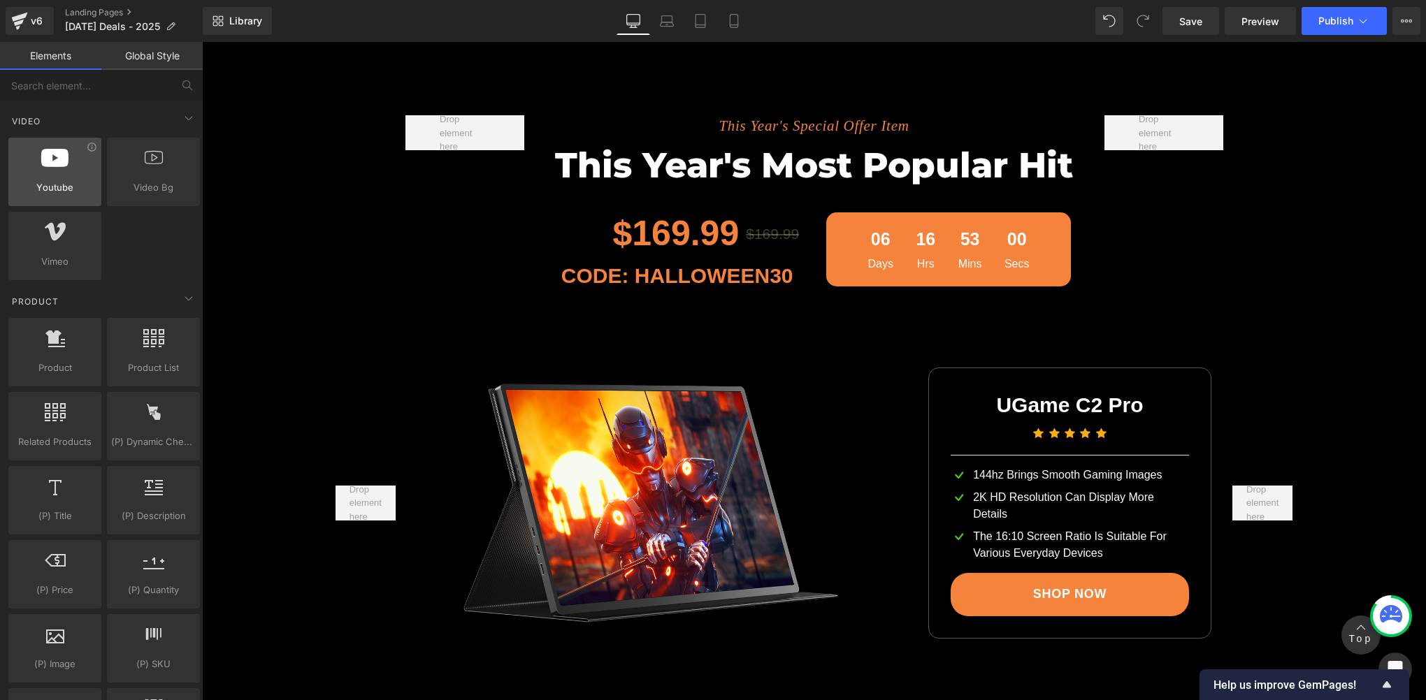
scroll to position [1165, 0]
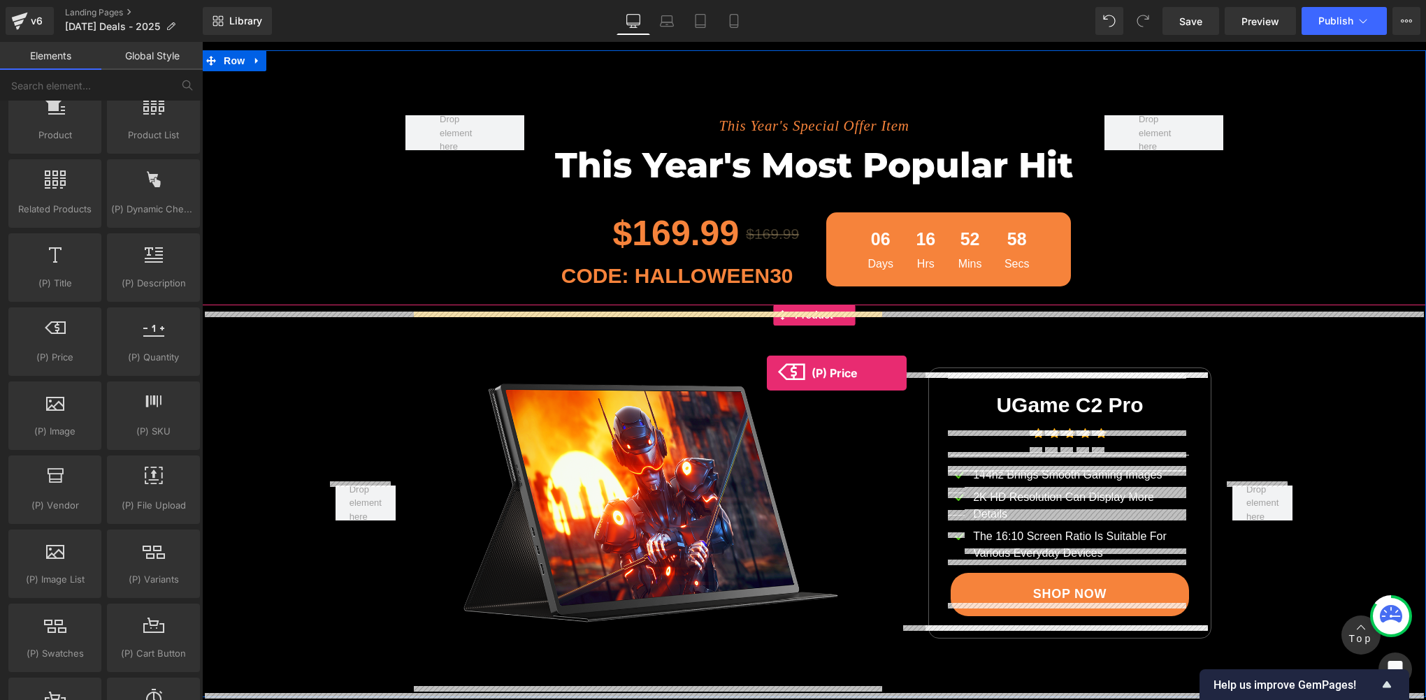
drag, startPoint x: 269, startPoint y: 390, endPoint x: 767, endPoint y: 373, distance: 498.0
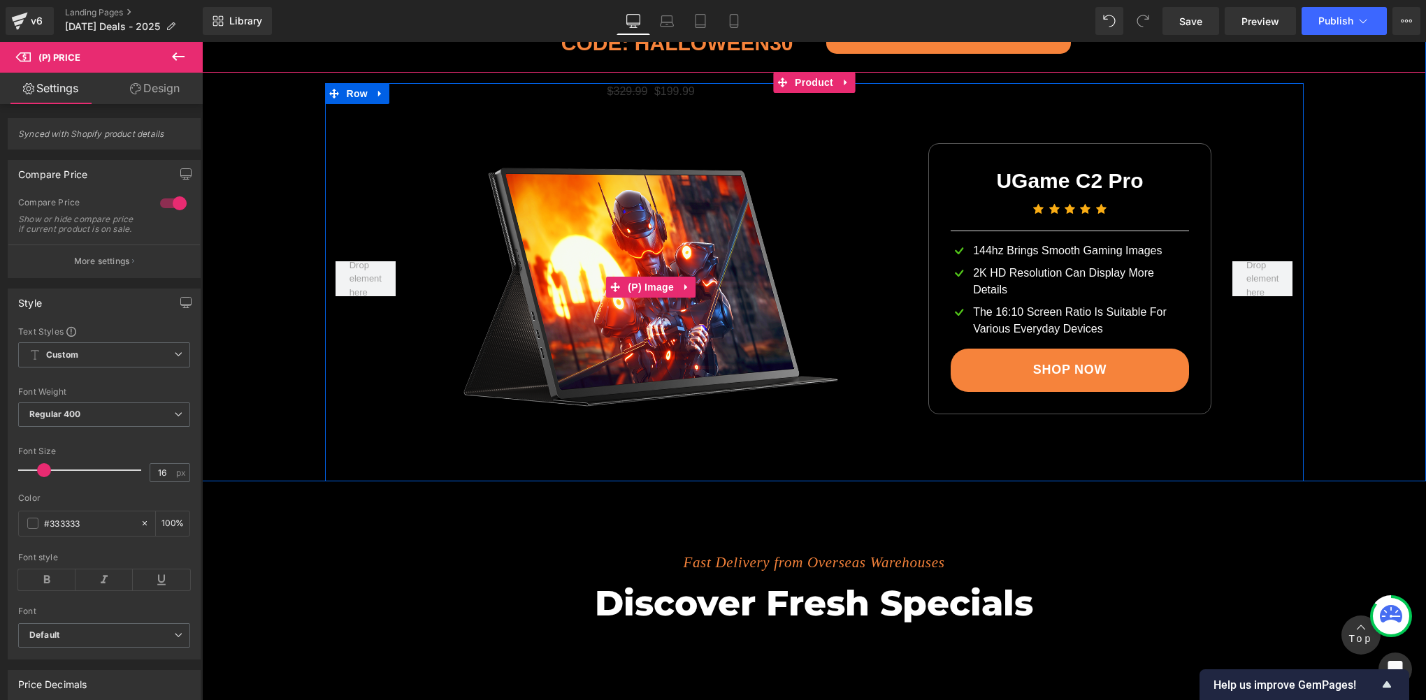
scroll to position [1940, 0]
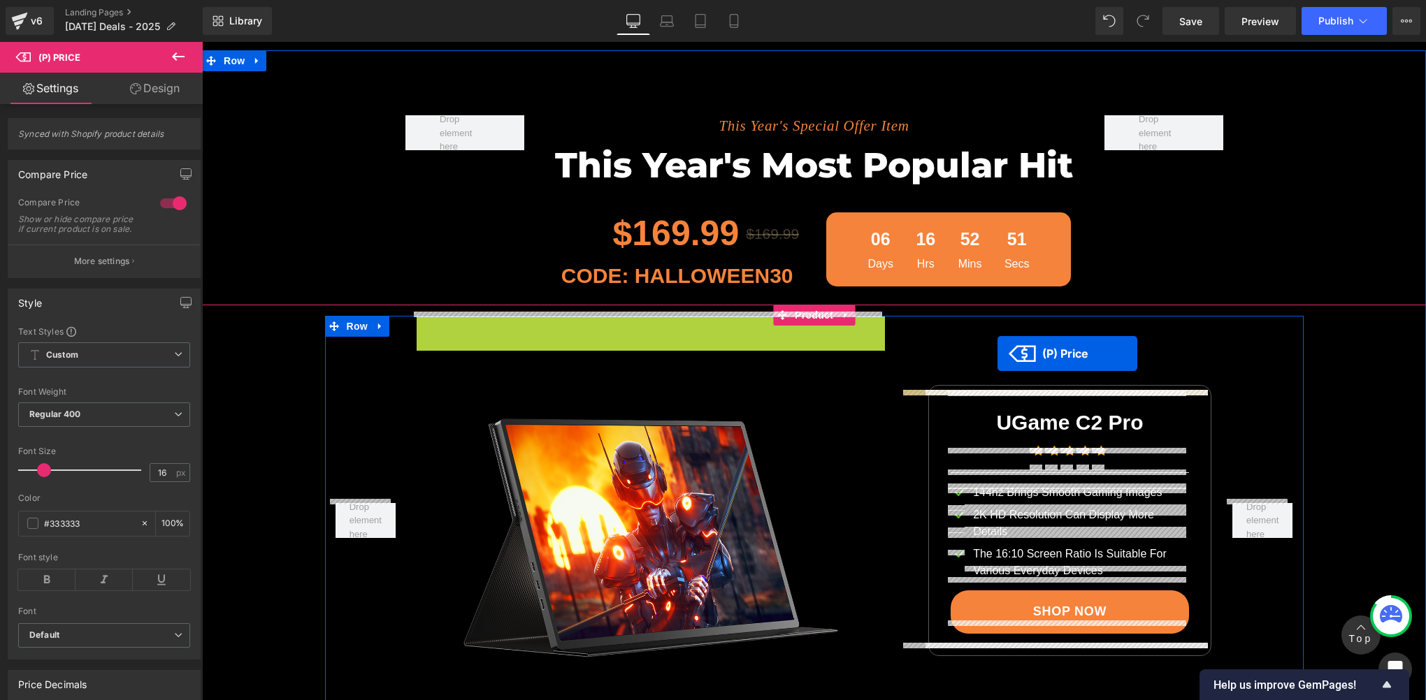
drag, startPoint x: 642, startPoint y: 319, endPoint x: 998, endPoint y: 354, distance: 356.8
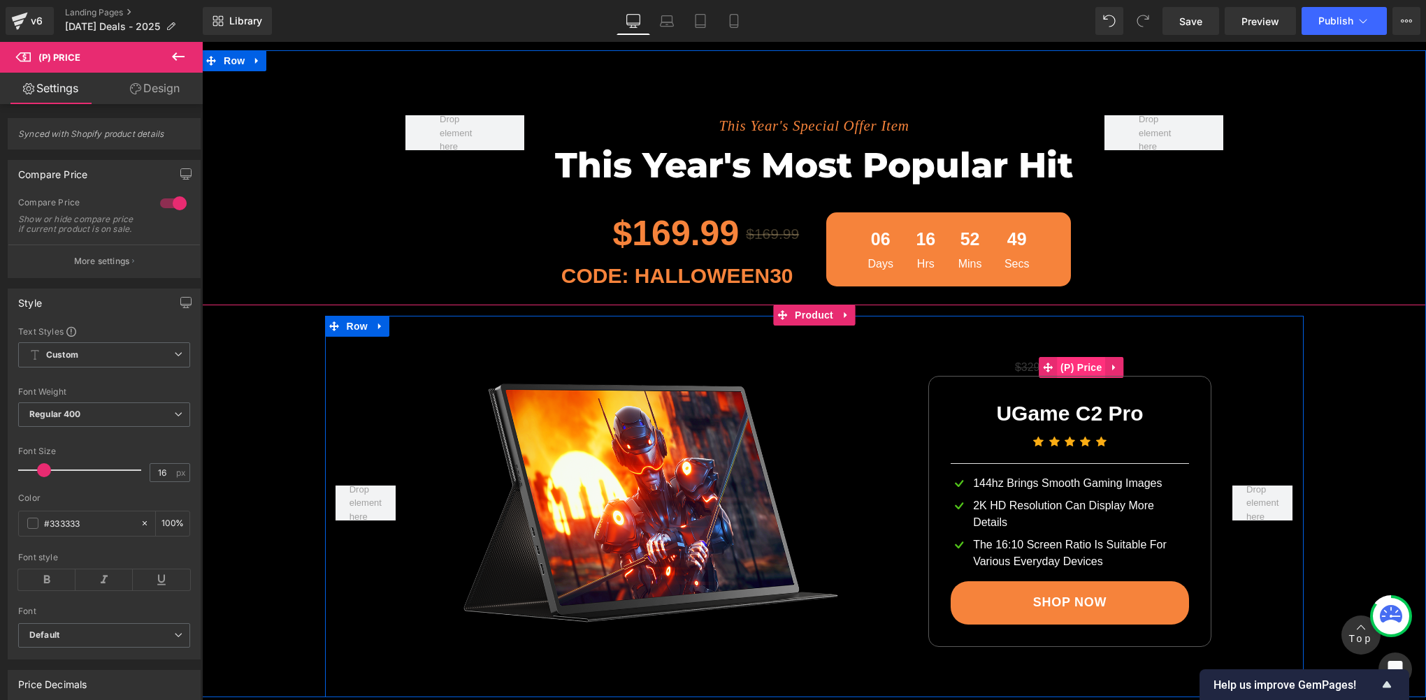
click at [1072, 368] on span "(P) Price" at bounding box center [1081, 367] width 49 height 21
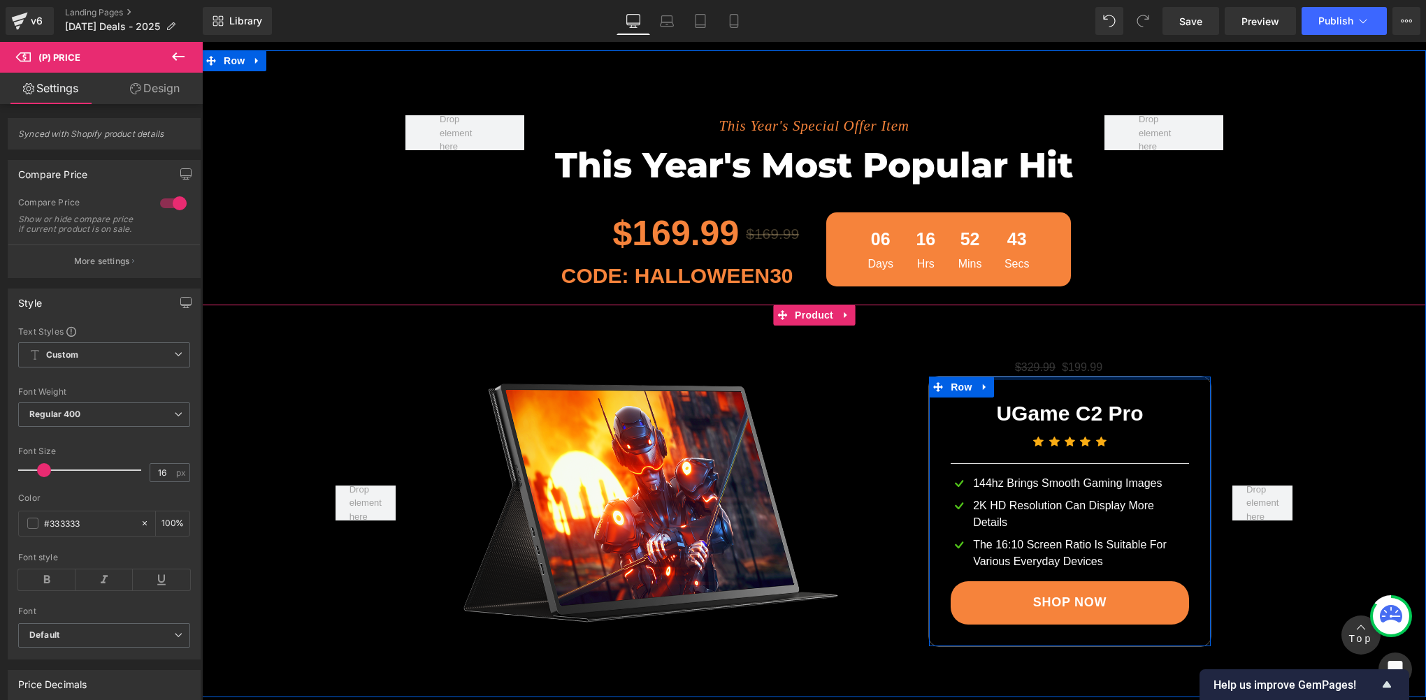
scroll to position [2173, 0]
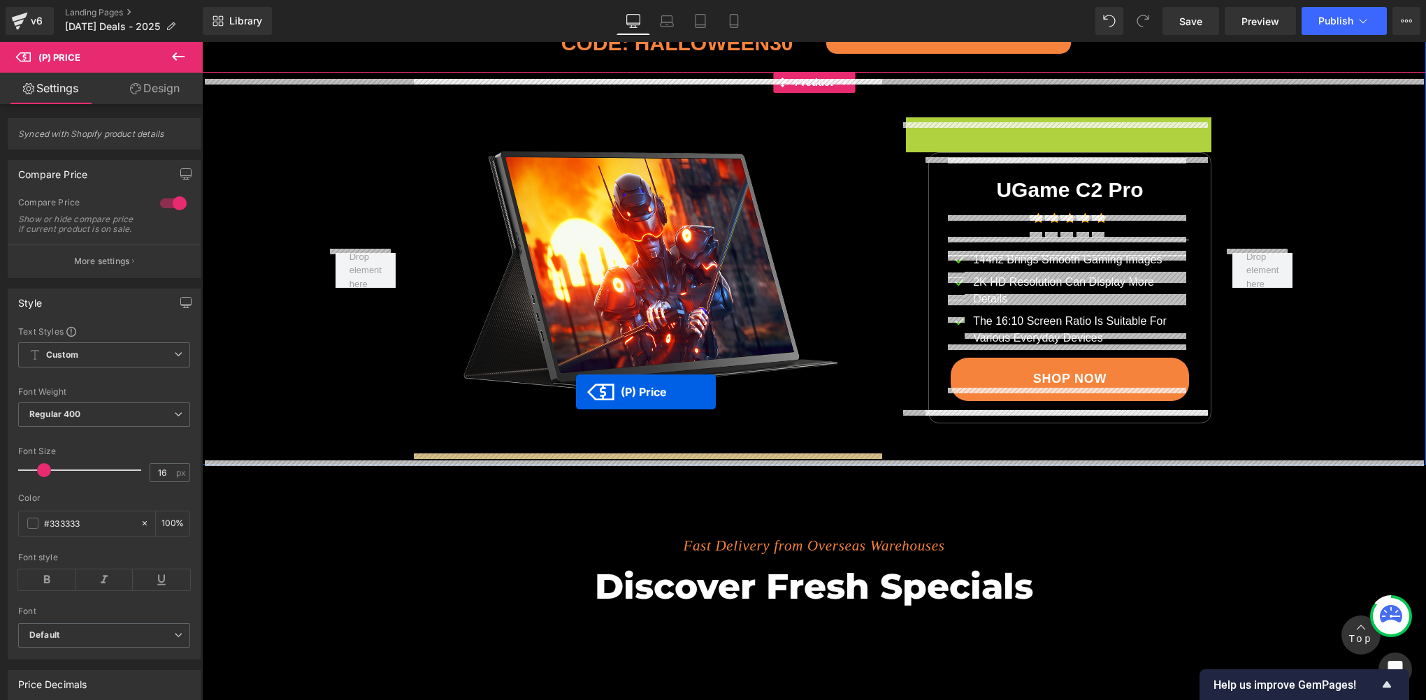
drag, startPoint x: 1051, startPoint y: 143, endPoint x: 576, endPoint y: 392, distance: 536.9
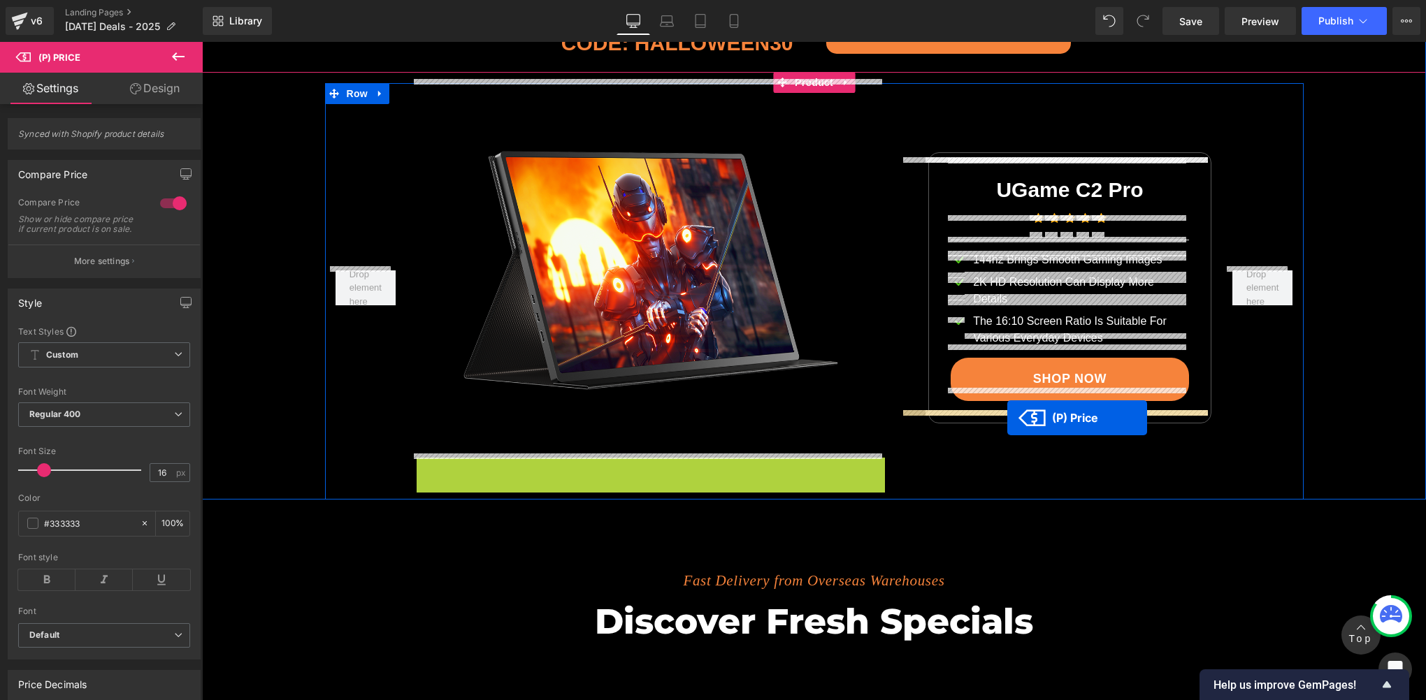
drag, startPoint x: 636, startPoint y: 460, endPoint x: 1007, endPoint y: 418, distance: 373.6
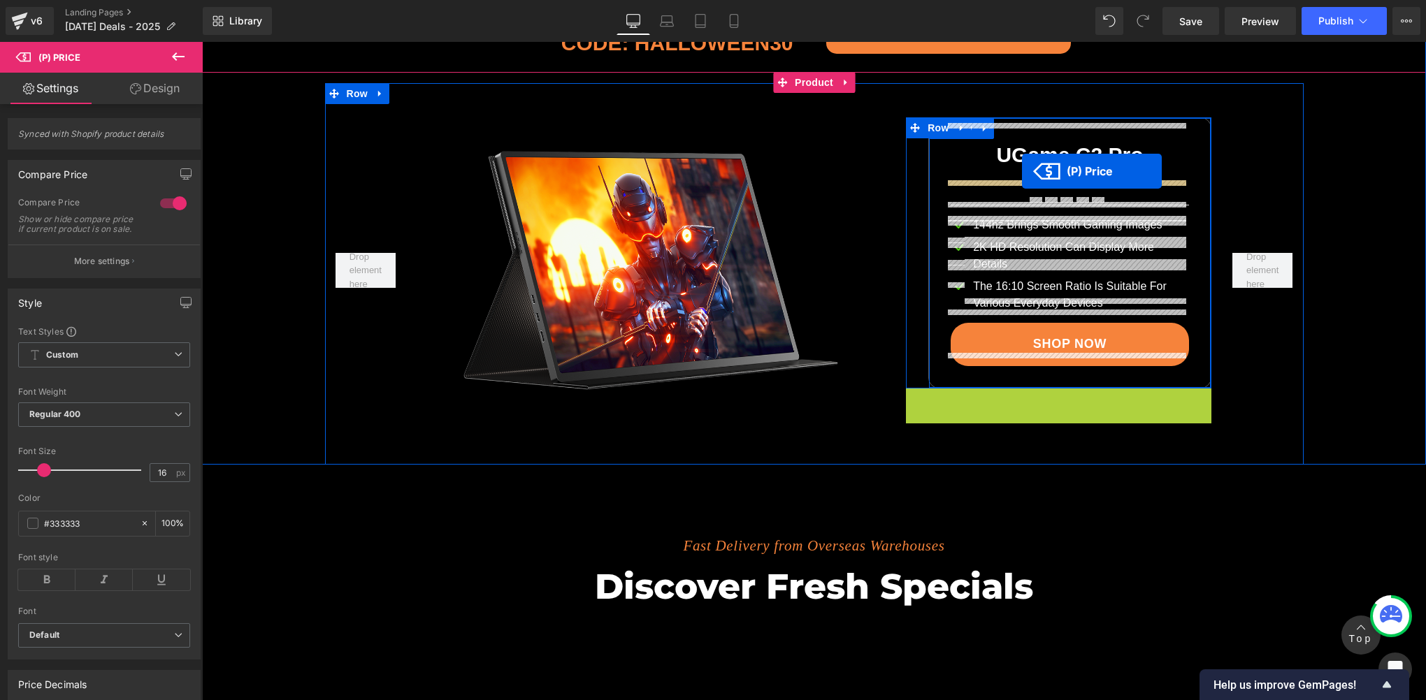
drag, startPoint x: 1046, startPoint y: 393, endPoint x: 1022, endPoint y: 171, distance: 222.9
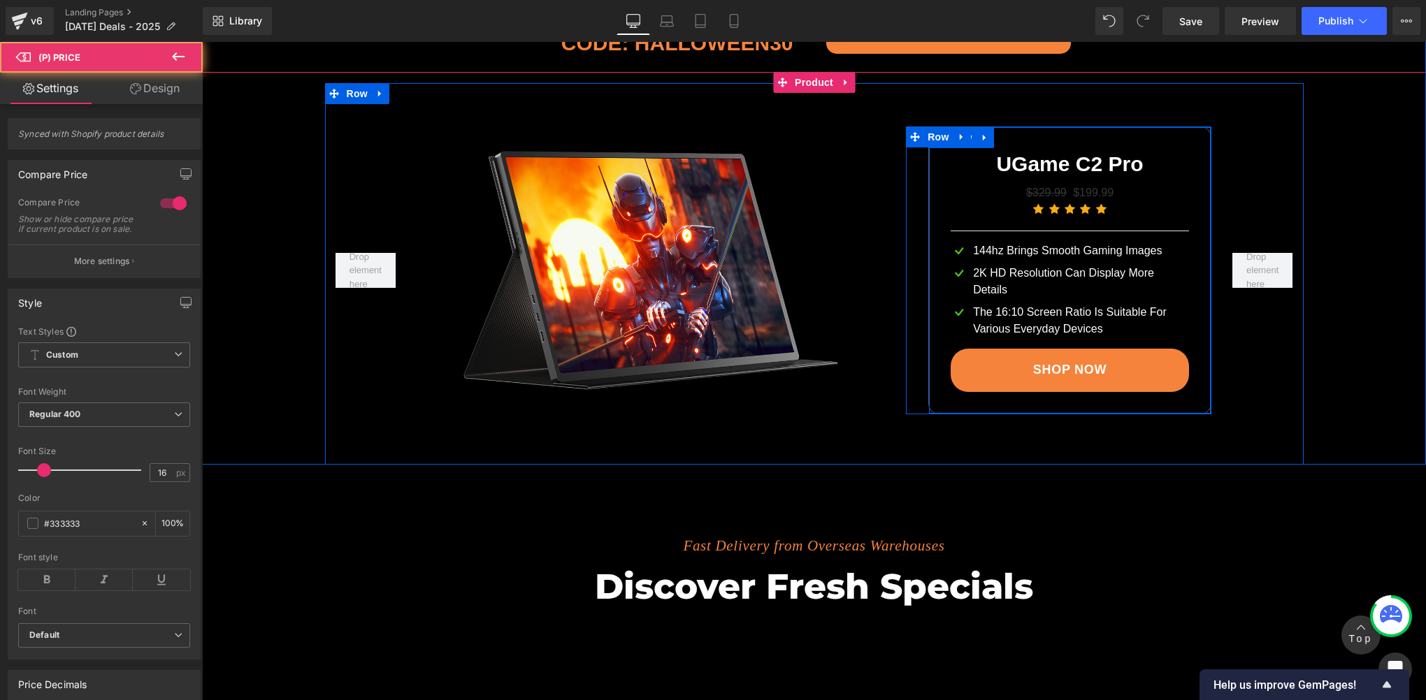
scroll to position [1940, 0]
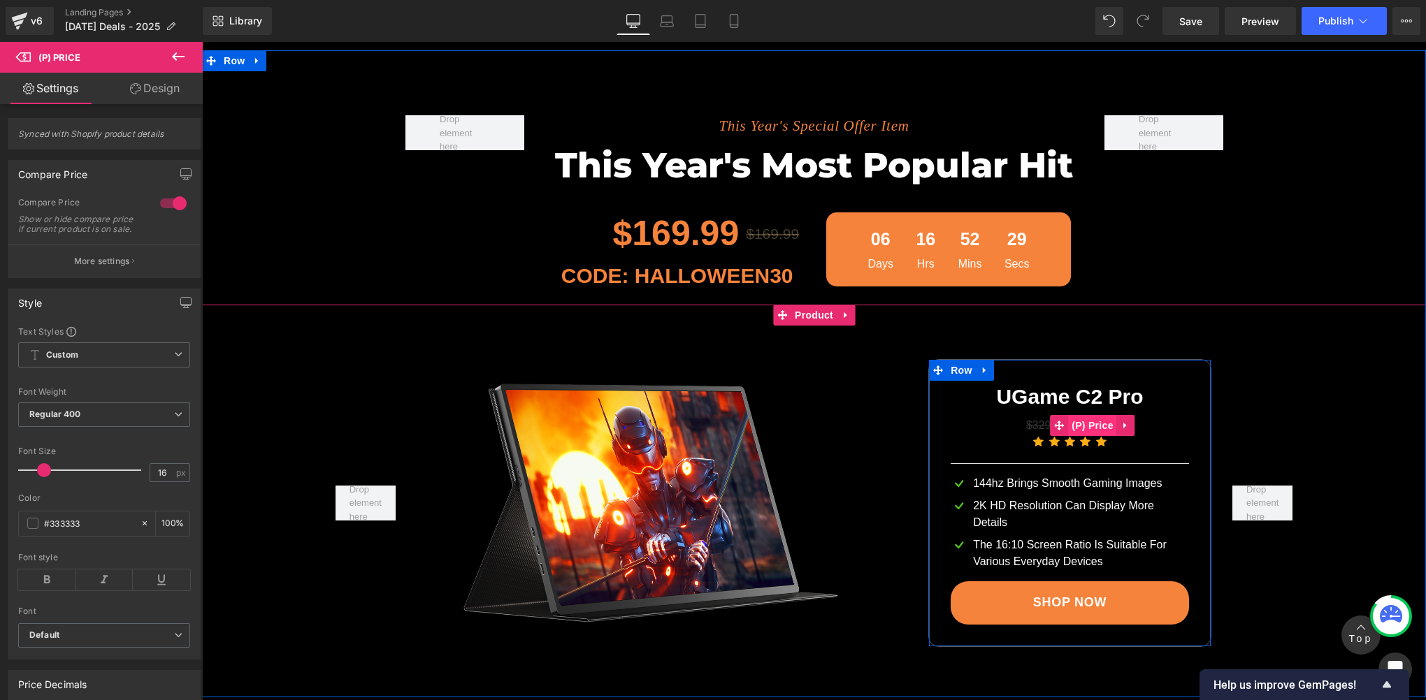
click at [1078, 429] on span "(P) Price" at bounding box center [1092, 425] width 49 height 21
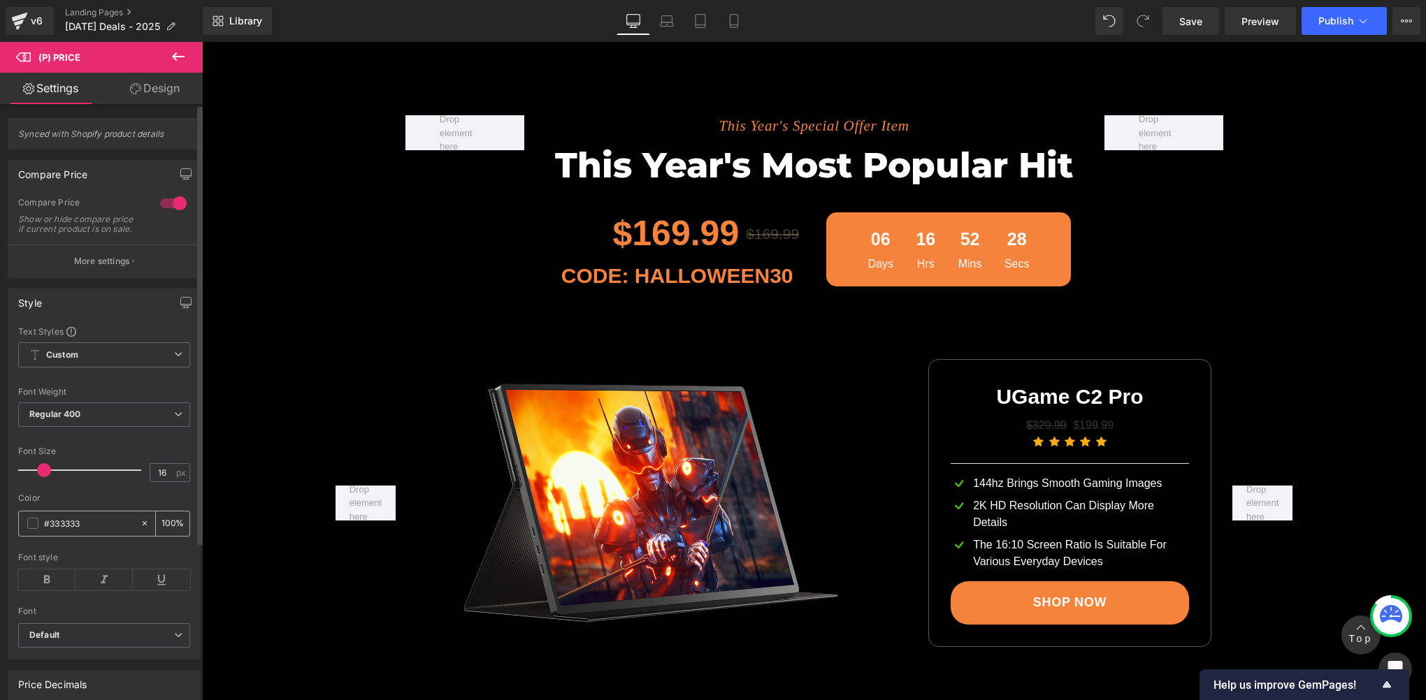
click at [31, 529] on span at bounding box center [32, 523] width 11 height 11
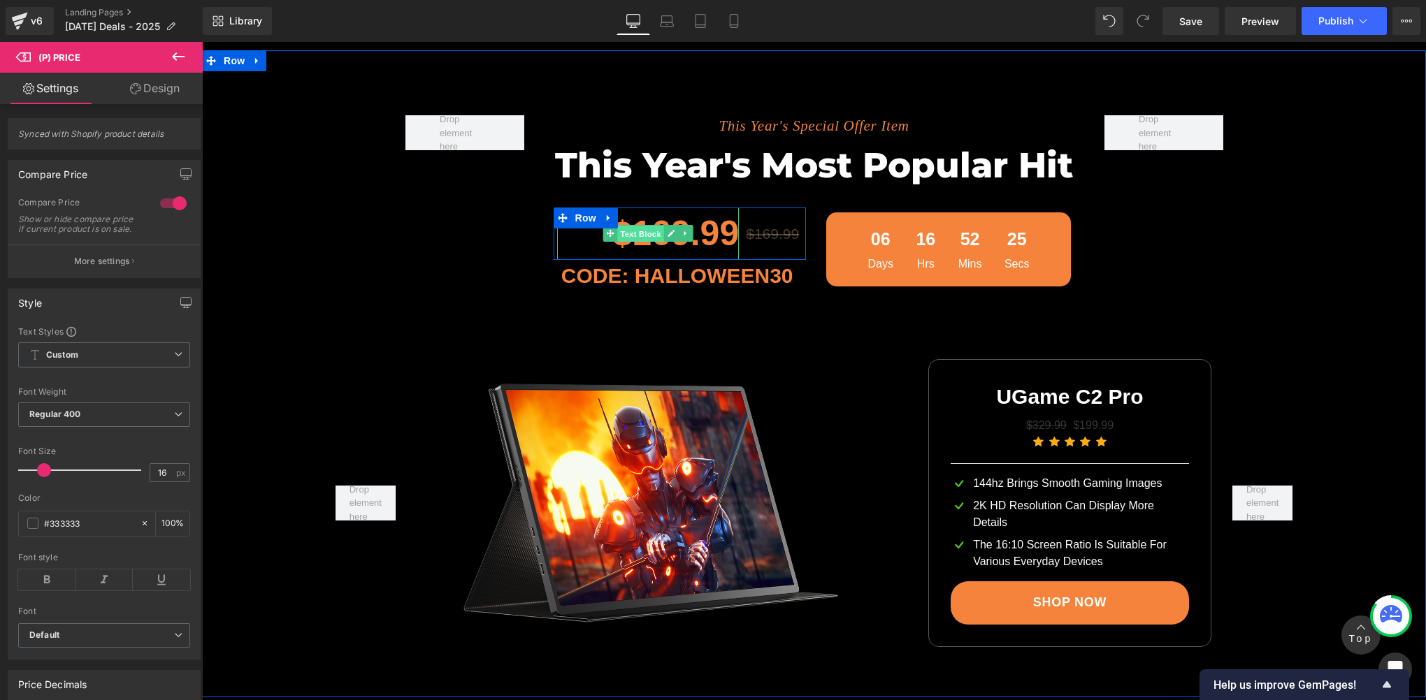
click at [638, 231] on span "Text Block" at bounding box center [640, 234] width 46 height 17
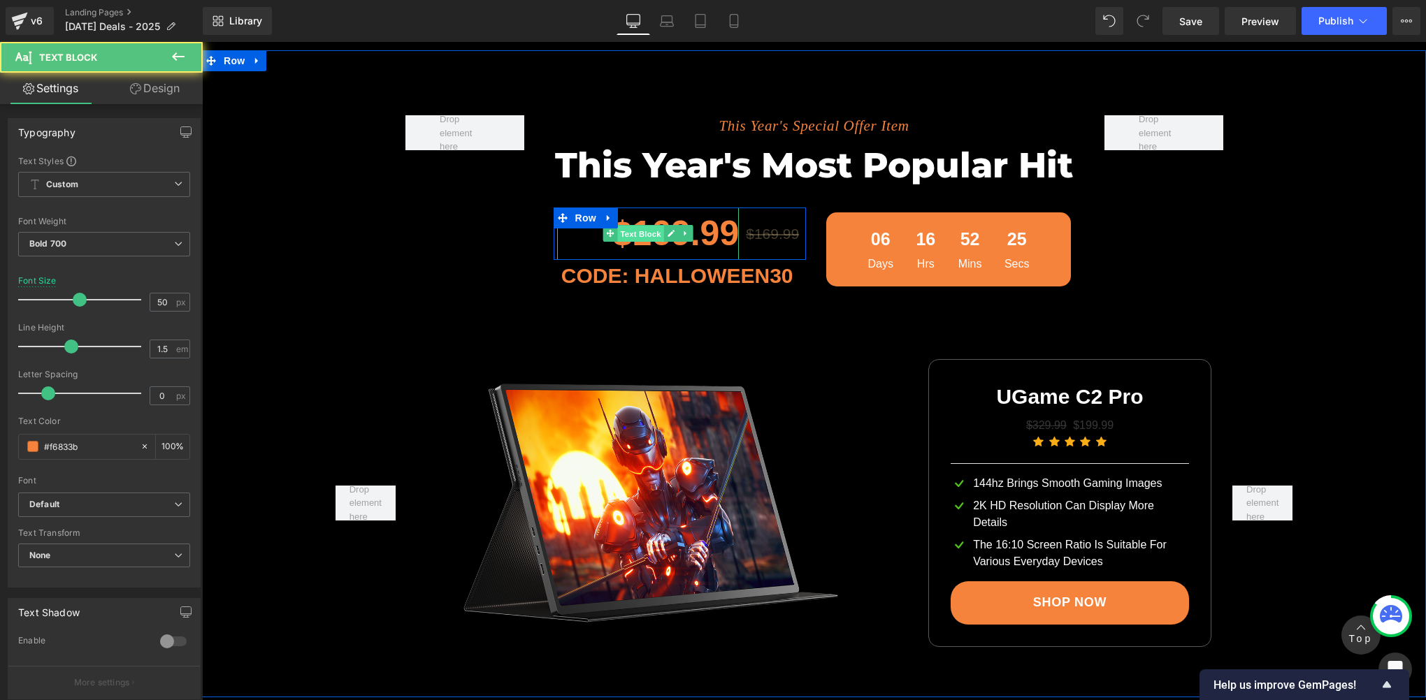
click at [638, 231] on span "Text Block" at bounding box center [640, 234] width 46 height 17
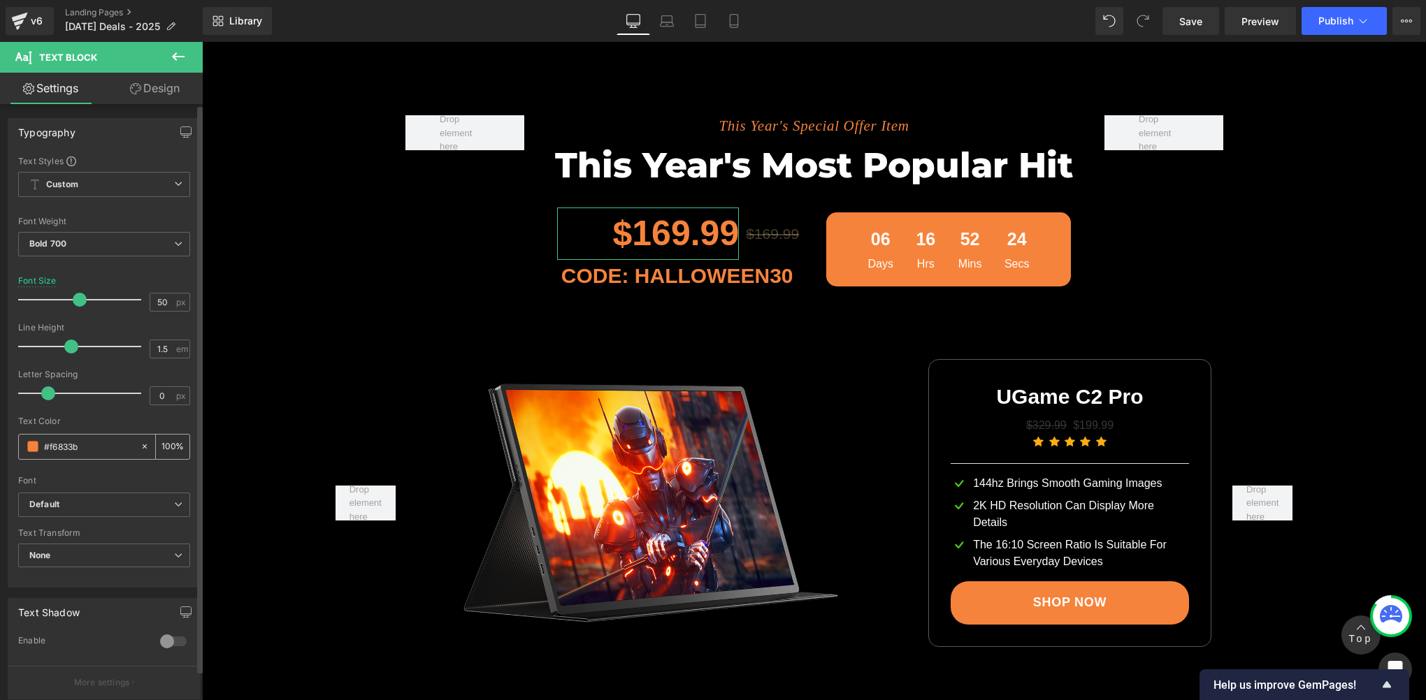
click at [99, 448] on input "#f6833b" at bounding box center [88, 446] width 89 height 15
